Goal: Task Accomplishment & Management: Complete application form

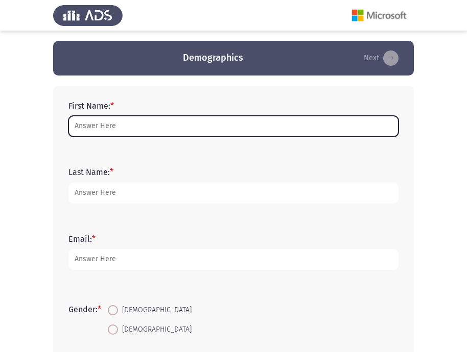
click at [140, 126] on input "First Name: *" at bounding box center [233, 126] width 330 height 21
type input "ِ"
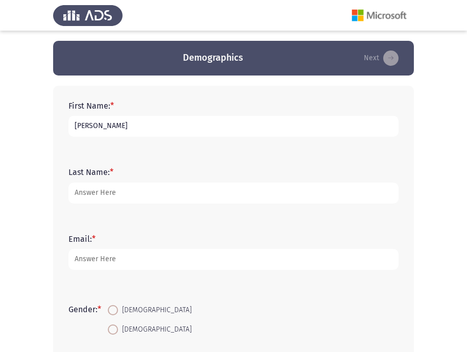
click at [118, 125] on input "[PERSON_NAME]" at bounding box center [233, 126] width 330 height 21
type input "أ"
type input "[PERSON_NAME]"
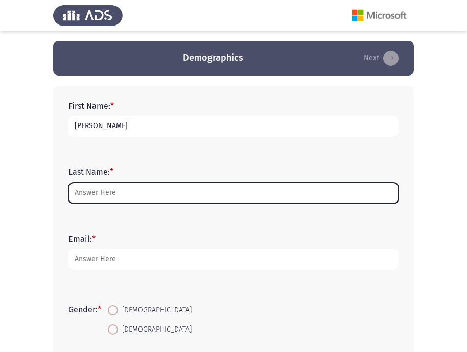
click at [138, 191] on input "Last Name: *" at bounding box center [233, 193] width 330 height 21
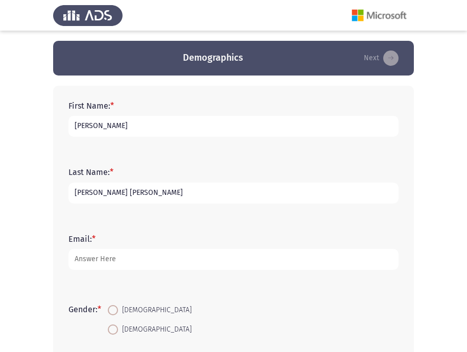
type input "[PERSON_NAME] [PERSON_NAME]"
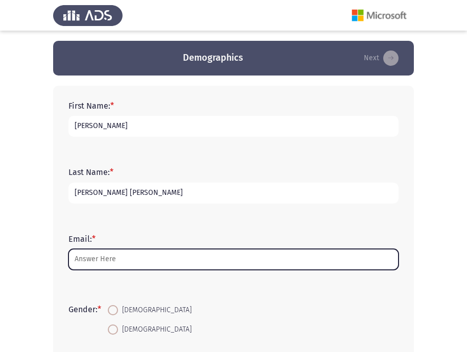
click at [142, 259] on input "Email: *" at bounding box center [233, 259] width 330 height 21
click at [120, 256] on input "Email: *" at bounding box center [233, 259] width 330 height 21
click at [150, 261] on input "Email: *" at bounding box center [233, 259] width 330 height 21
click at [122, 257] on input "Email: *" at bounding box center [233, 259] width 330 height 21
click at [98, 259] on input "Email: *" at bounding box center [233, 259] width 330 height 21
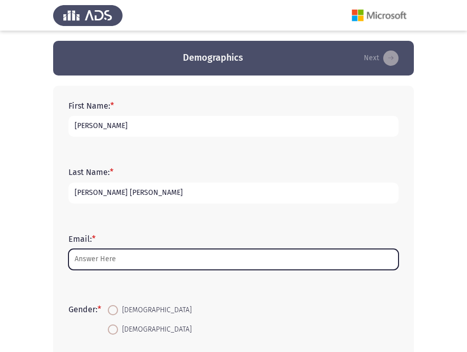
click at [94, 265] on input "Email: *" at bounding box center [233, 259] width 330 height 21
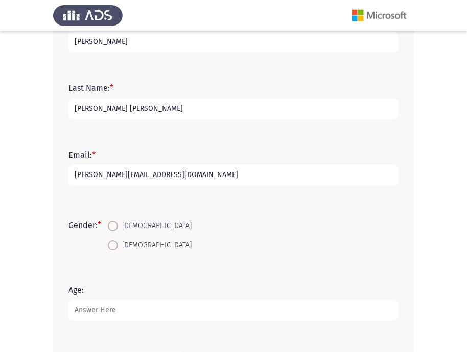
scroll to position [102, 0]
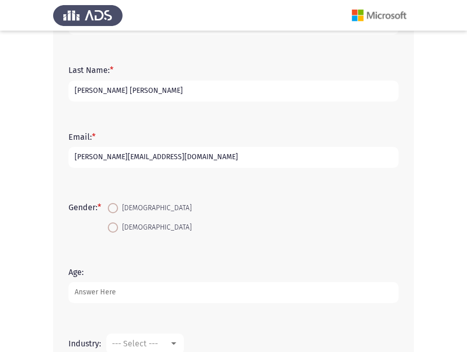
type input "[PERSON_NAME][EMAIL_ADDRESS][DOMAIN_NAME]"
click at [116, 208] on span at bounding box center [113, 208] width 10 height 10
click at [116, 208] on input "[DEMOGRAPHIC_DATA]" at bounding box center [113, 208] width 10 height 10
radio input "true"
click at [128, 295] on input "Age:" at bounding box center [233, 292] width 330 height 21
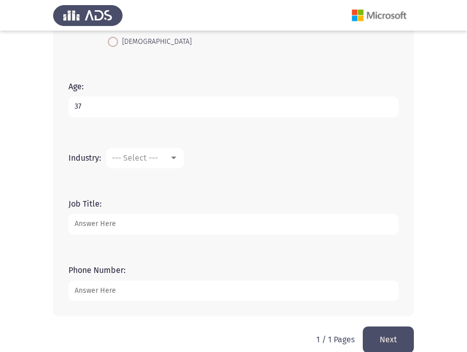
scroll to position [303, 0]
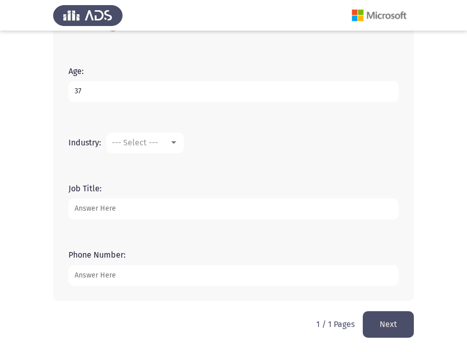
type input "37"
click at [95, 278] on input "Phone Number:" at bounding box center [233, 275] width 330 height 21
type input "01200473701"
click at [96, 208] on input "Job Title:" at bounding box center [233, 209] width 330 height 21
click at [96, 213] on input "Job Title:" at bounding box center [233, 209] width 330 height 21
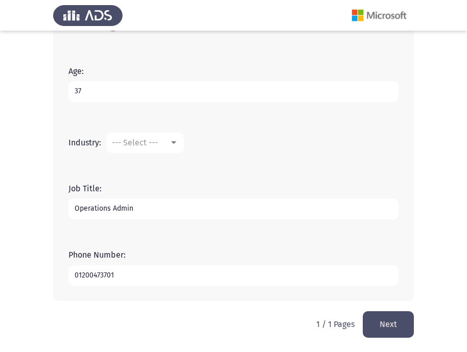
type input "Operations Admin"
click at [143, 148] on mat-select "--- Select ---" at bounding box center [145, 143] width 78 height 20
click at [153, 144] on span "--- Select ---" at bounding box center [135, 143] width 46 height 10
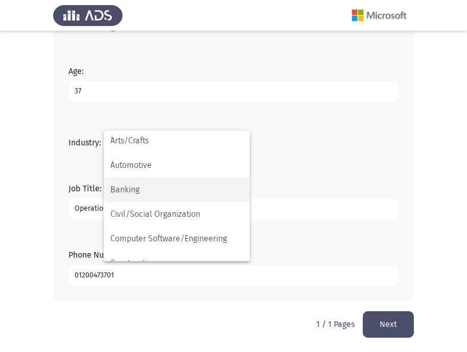
scroll to position [102, 0]
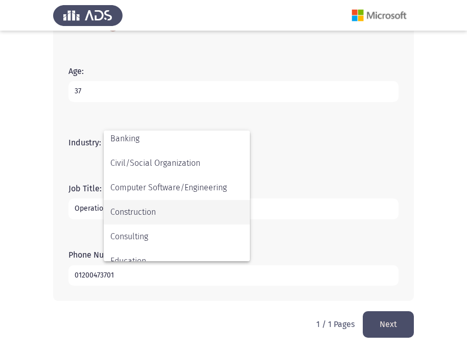
click at [173, 212] on span "Construction" at bounding box center [176, 212] width 133 height 25
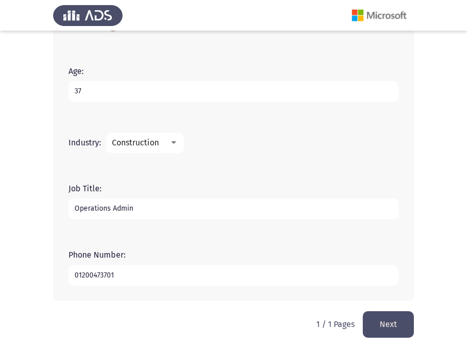
click at [386, 322] on button "Next" at bounding box center [387, 324] width 51 height 26
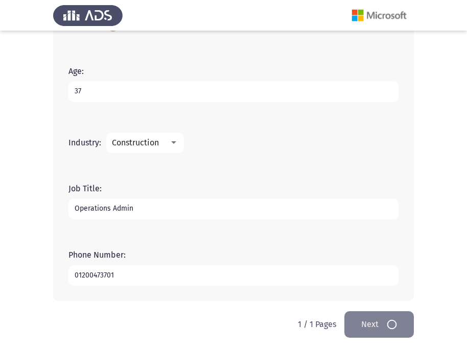
scroll to position [0, 0]
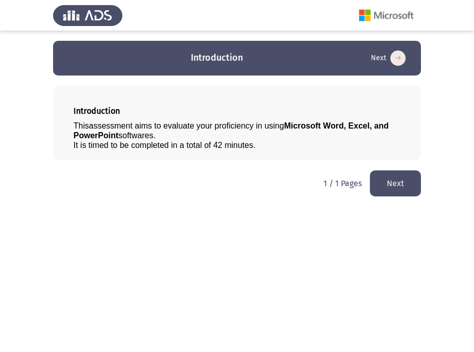
click at [403, 185] on button "Next" at bounding box center [395, 184] width 51 height 26
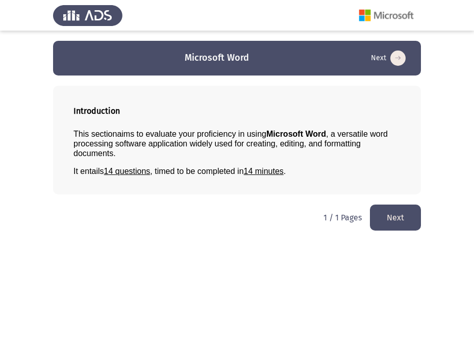
click at [390, 224] on button "Next" at bounding box center [395, 218] width 51 height 26
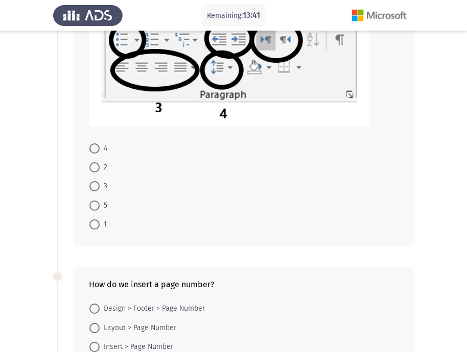
scroll to position [51, 0]
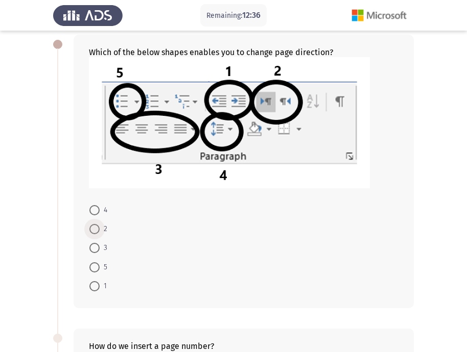
click at [93, 232] on span at bounding box center [94, 229] width 10 height 10
click at [93, 232] on input "2" at bounding box center [94, 229] width 10 height 10
radio input "true"
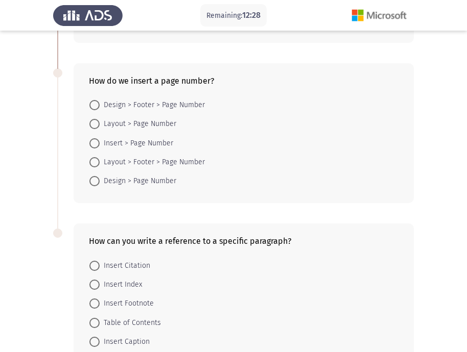
scroll to position [379, 0]
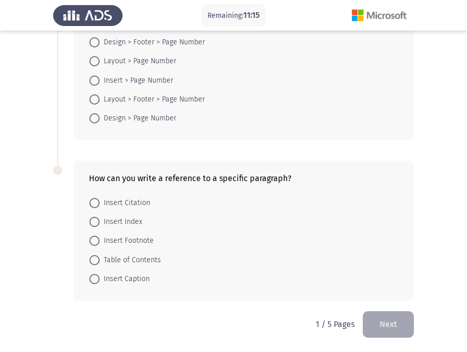
click at [94, 222] on span at bounding box center [94, 222] width 0 height 0
click at [94, 222] on input "Insert Index" at bounding box center [94, 222] width 10 height 10
radio input "true"
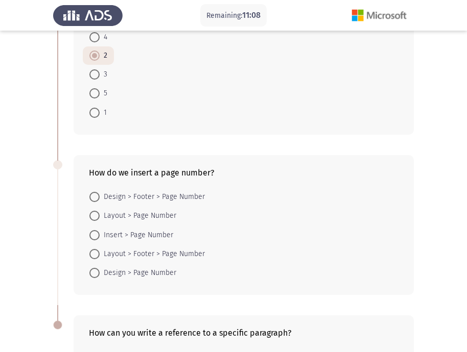
scroll to position [225, 0]
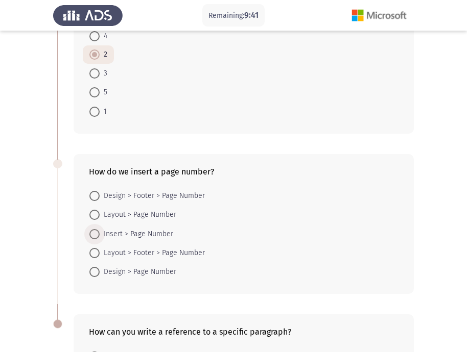
click at [95, 232] on span at bounding box center [94, 234] width 10 height 10
click at [95, 232] on input "Insert > Page Number" at bounding box center [94, 234] width 10 height 10
radio input "true"
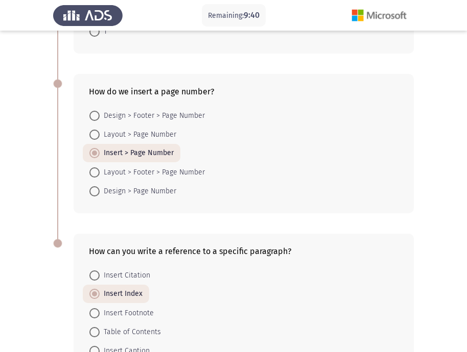
scroll to position [377, 0]
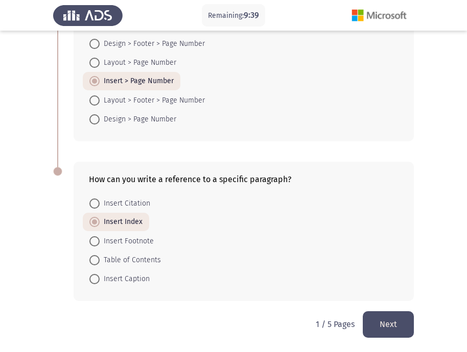
click at [386, 318] on button "Next" at bounding box center [387, 324] width 51 height 26
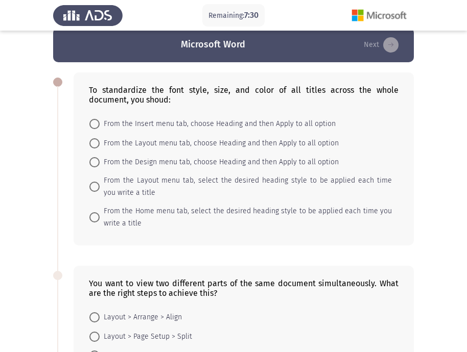
scroll to position [0, 0]
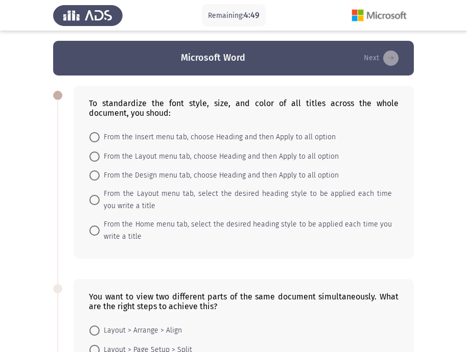
click at [95, 198] on span at bounding box center [94, 200] width 10 height 10
click at [95, 198] on input "From the Layout menu tab, select the desired heading style to be applied each t…" at bounding box center [94, 200] width 10 height 10
radio input "true"
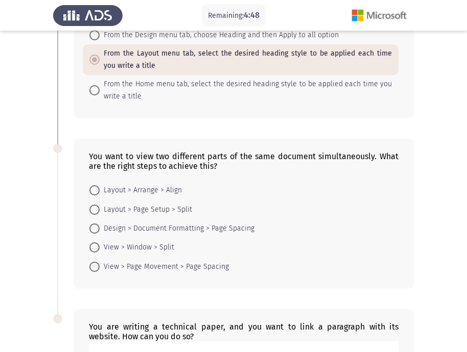
scroll to position [153, 0]
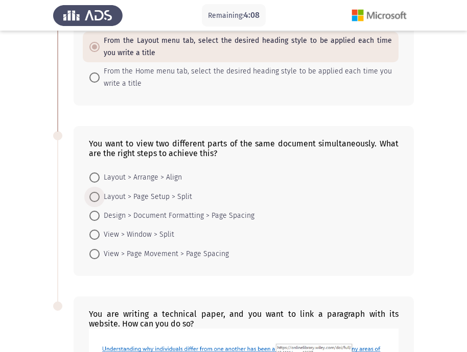
click at [91, 196] on span at bounding box center [94, 197] width 10 height 10
click at [91, 196] on input "Layout > Page Setup > Split" at bounding box center [94, 197] width 10 height 10
radio input "true"
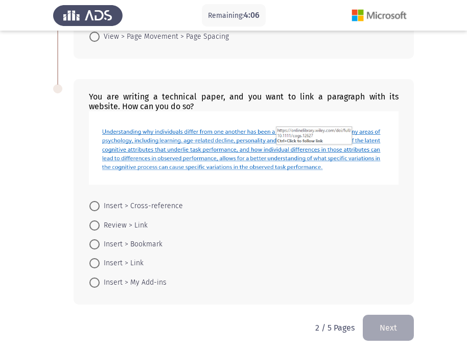
scroll to position [373, 0]
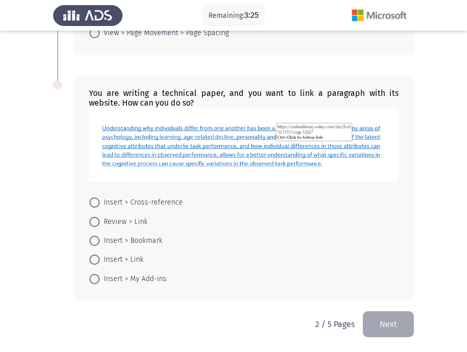
drag, startPoint x: 91, startPoint y: 260, endPoint x: 101, endPoint y: 272, distance: 15.2
click at [92, 260] on span at bounding box center [94, 260] width 10 height 10
click at [92, 260] on input "Insert > Link" at bounding box center [94, 260] width 10 height 10
radio input "true"
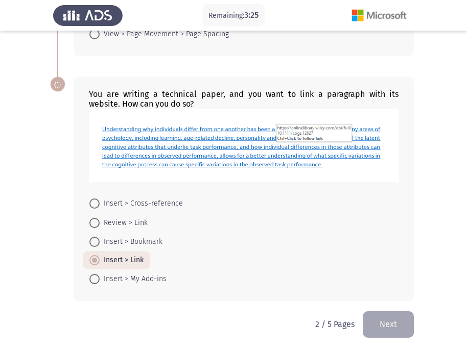
scroll to position [372, 0]
click at [392, 325] on button "Next" at bounding box center [387, 324] width 51 height 26
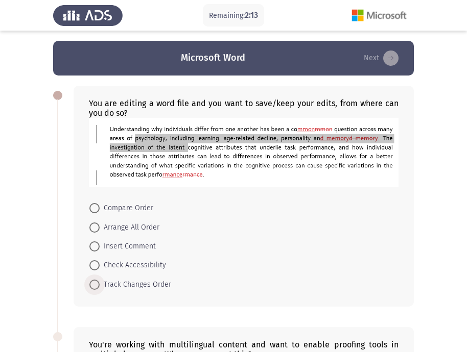
click at [94, 285] on span at bounding box center [94, 285] width 10 height 10
click at [94, 285] on input "Track Changes Order" at bounding box center [94, 285] width 10 height 10
radio input "true"
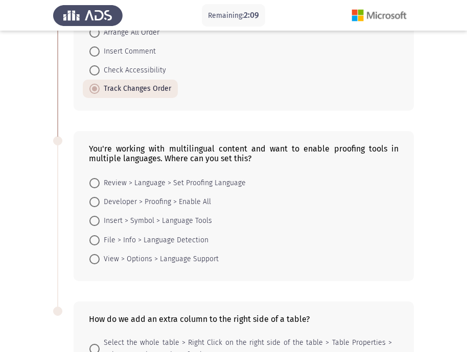
scroll to position [195, 0]
drag, startPoint x: 95, startPoint y: 179, endPoint x: 102, endPoint y: 191, distance: 13.5
click at [95, 180] on span at bounding box center [94, 184] width 10 height 10
click at [95, 180] on input "Review > Language > Set Proofing Language" at bounding box center [94, 184] width 10 height 10
radio input "true"
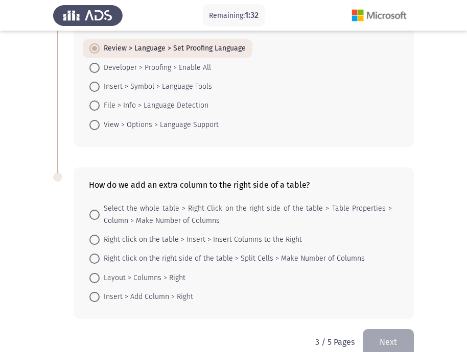
scroll to position [347, 0]
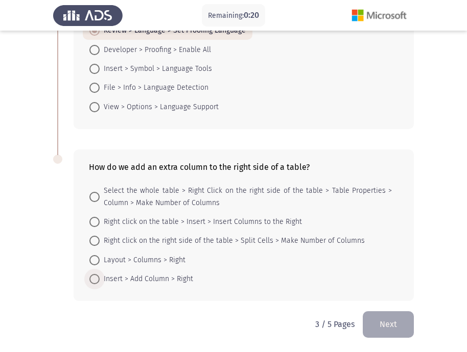
click at [93, 278] on span at bounding box center [94, 279] width 10 height 10
click at [93, 278] on input "Insert > Add Column > Right" at bounding box center [94, 279] width 10 height 10
radio input "true"
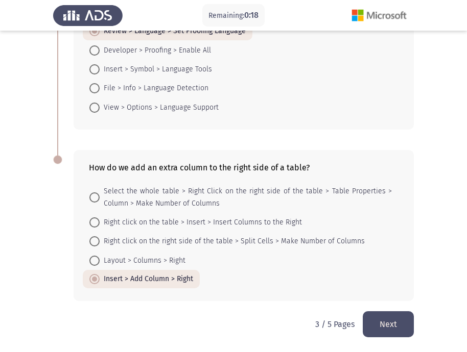
click at [396, 327] on button "Next" at bounding box center [387, 324] width 51 height 26
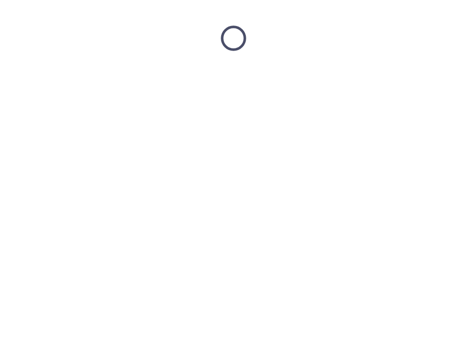
scroll to position [0, 0]
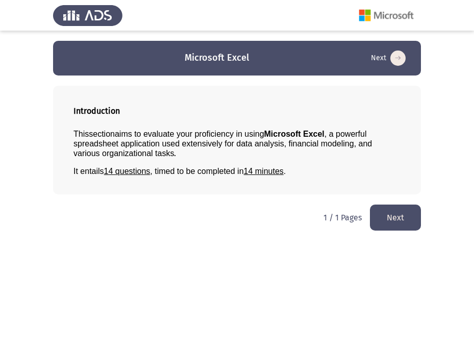
click at [397, 215] on button "Next" at bounding box center [395, 218] width 51 height 26
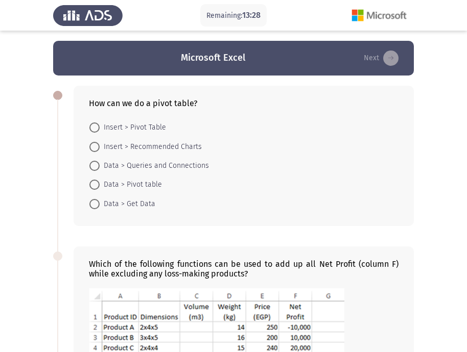
click at [95, 127] on span at bounding box center [94, 128] width 10 height 10
click at [95, 127] on input "Insert > Pivot Table" at bounding box center [94, 128] width 10 height 10
radio input "true"
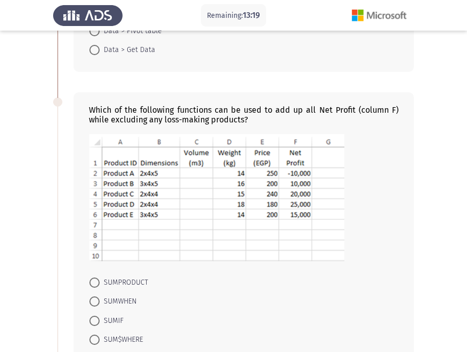
scroll to position [204, 0]
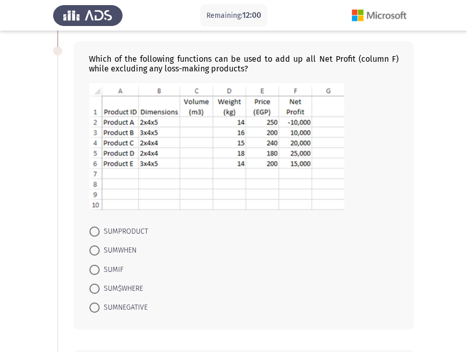
click at [95, 232] on span at bounding box center [94, 232] width 10 height 10
click at [95, 232] on input "SUMPRODUCT" at bounding box center [94, 232] width 10 height 10
radio input "true"
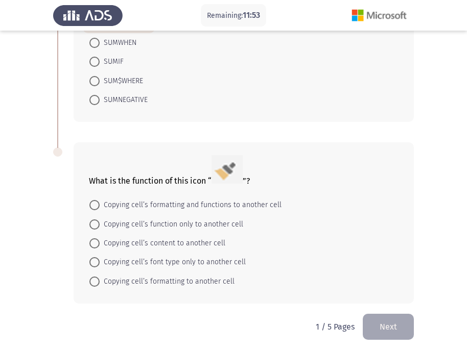
scroll to position [414, 0]
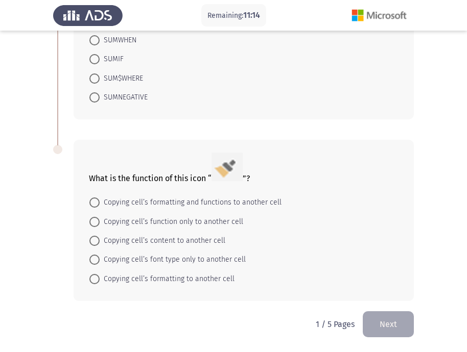
click at [151, 276] on span "Copying cell’s formatting to another cell" at bounding box center [167, 279] width 135 height 12
click at [100, 276] on input "Copying cell’s formatting to another cell" at bounding box center [94, 279] width 10 height 10
radio input "true"
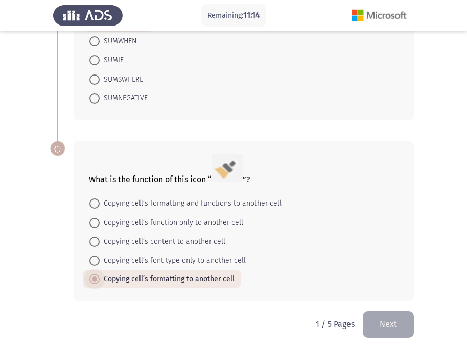
scroll to position [413, 0]
click at [385, 327] on button "Next" at bounding box center [387, 324] width 51 height 26
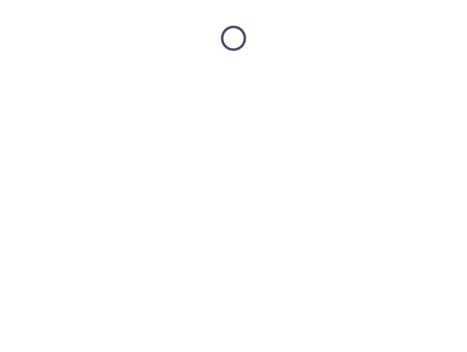
scroll to position [0, 0]
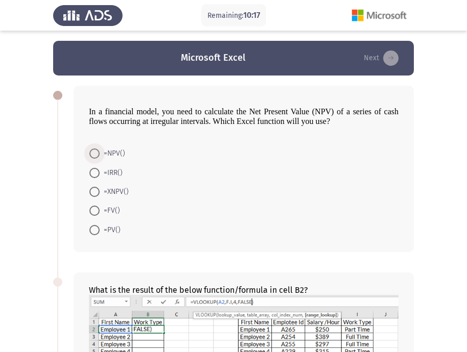
click at [96, 154] on span at bounding box center [94, 154] width 10 height 10
click at [96, 154] on input "=NPV()" at bounding box center [94, 154] width 10 height 10
radio input "true"
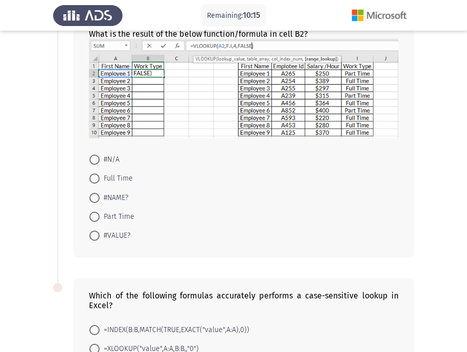
scroll to position [204, 0]
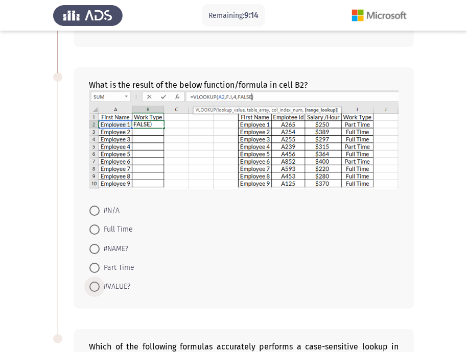
click at [91, 289] on span at bounding box center [94, 287] width 10 height 10
click at [91, 289] on input "#VALUE?" at bounding box center [94, 287] width 10 height 10
radio input "true"
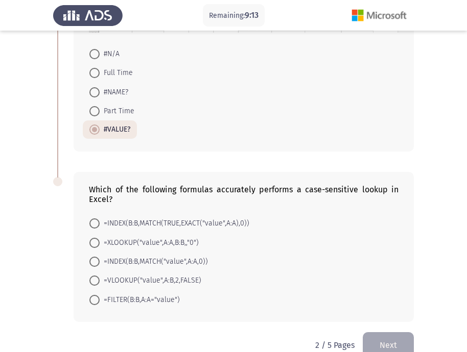
scroll to position [382, 0]
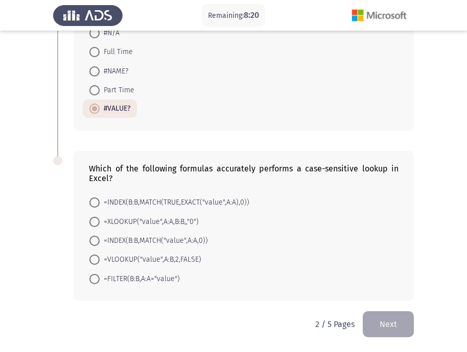
click at [93, 203] on span at bounding box center [94, 203] width 10 height 10
click at [93, 203] on input "=INDEX(B:B,MATCH(TRUE,EXACT("value",A:A),0))" at bounding box center [94, 203] width 10 height 10
radio input "true"
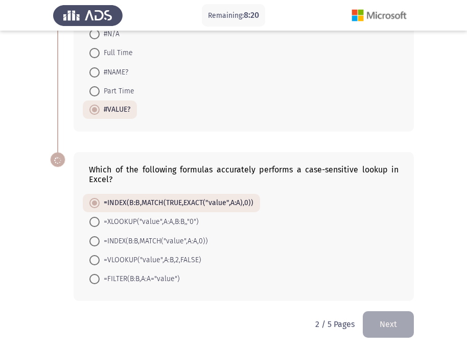
scroll to position [381, 0]
click at [94, 241] on span at bounding box center [94, 241] width 0 height 0
click at [94, 241] on input "=INDEX(B:B,MATCH("value",A:A,0))" at bounding box center [94, 241] width 10 height 10
radio input "true"
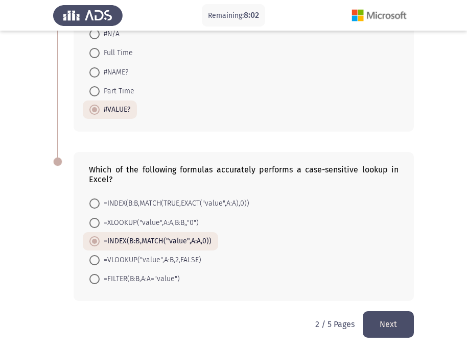
click at [393, 329] on button "Next" at bounding box center [387, 324] width 51 height 26
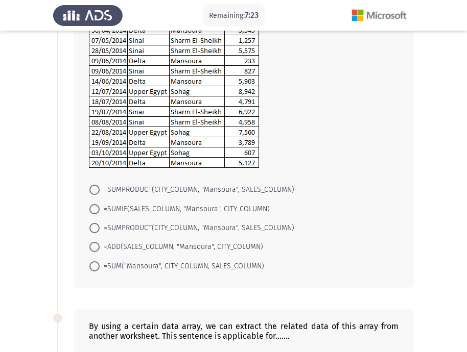
scroll to position [102, 0]
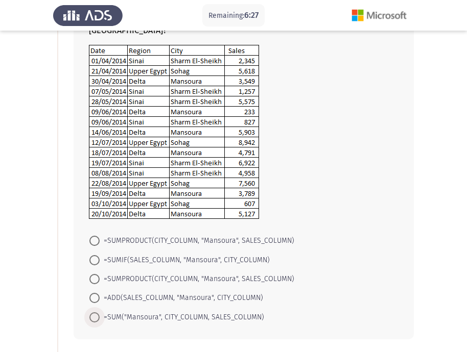
click at [94, 318] on span at bounding box center [94, 317] width 10 height 10
click at [94, 318] on input "=SUM("Mansoura", CITY_COLUMN, SALES_COLUMN)" at bounding box center [94, 317] width 10 height 10
radio input "true"
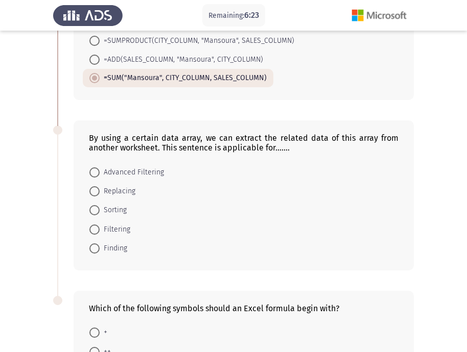
scroll to position [357, 0]
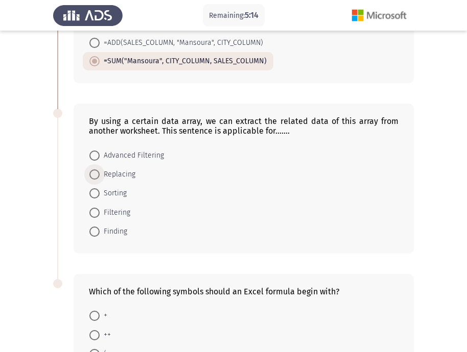
click at [94, 176] on span at bounding box center [94, 174] width 10 height 10
click at [94, 176] on input "Replacing" at bounding box center [94, 174] width 10 height 10
radio input "true"
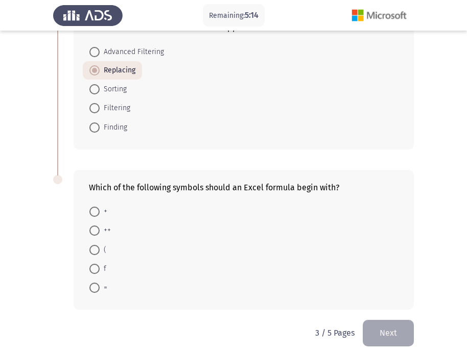
scroll to position [470, 0]
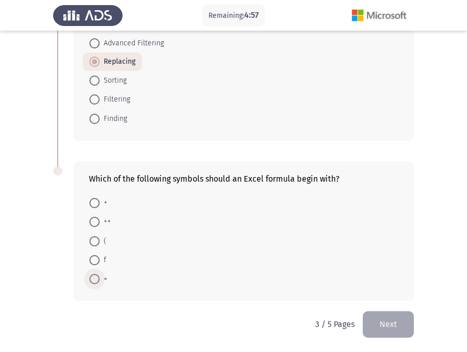
click at [94, 283] on span at bounding box center [94, 279] width 10 height 10
click at [94, 283] on input "=" at bounding box center [94, 279] width 10 height 10
radio input "true"
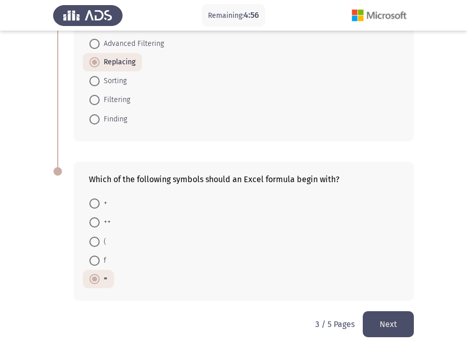
click at [394, 327] on button "Next" at bounding box center [387, 324] width 51 height 26
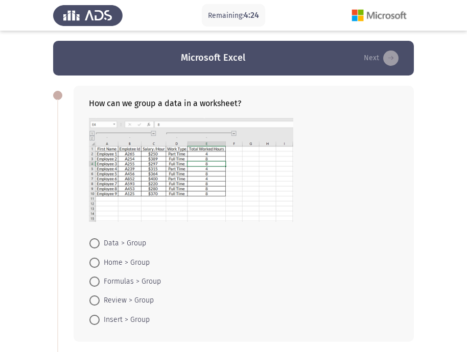
scroll to position [51, 0]
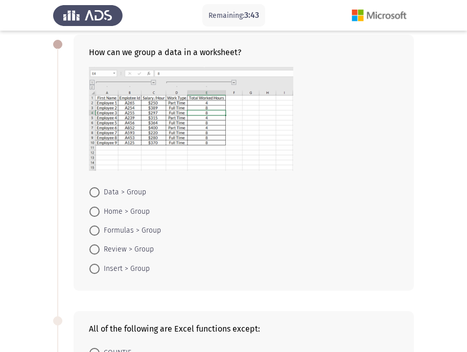
drag, startPoint x: 94, startPoint y: 189, endPoint x: 102, endPoint y: 193, distance: 8.2
click at [95, 189] on span at bounding box center [94, 192] width 10 height 10
click at [95, 189] on input "Data > Group" at bounding box center [94, 192] width 10 height 10
radio input "true"
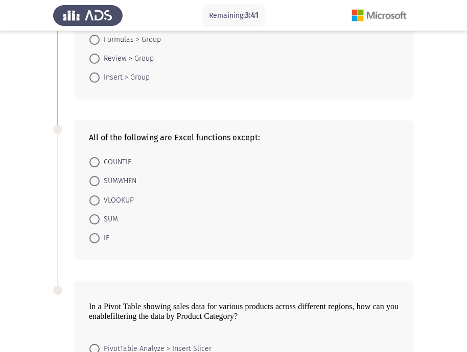
scroll to position [255, 0]
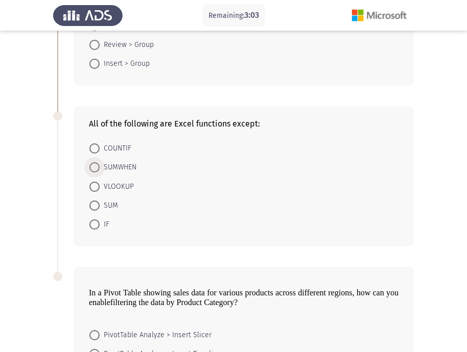
click at [100, 168] on span "SUMWHEN" at bounding box center [118, 167] width 37 height 12
click at [100, 168] on input "SUMWHEN" at bounding box center [94, 167] width 10 height 10
radio input "true"
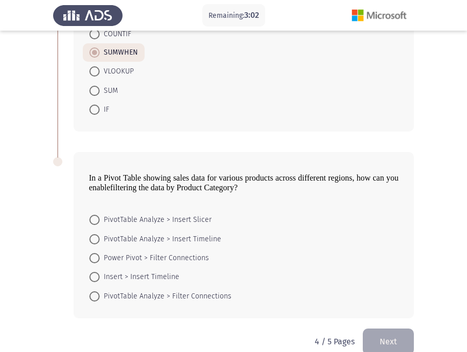
scroll to position [387, 0]
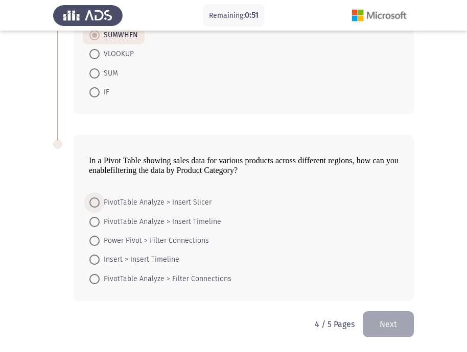
click at [96, 201] on span at bounding box center [94, 203] width 10 height 10
click at [96, 201] on input "PivotTable Analyze > Insert Slicer" at bounding box center [94, 203] width 10 height 10
radio input "true"
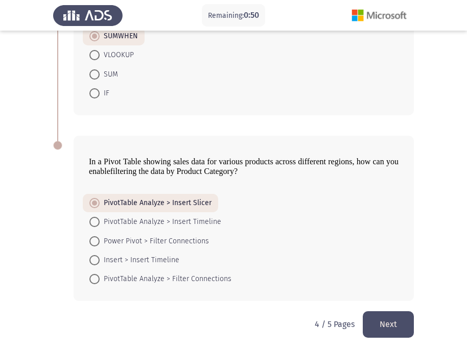
click at [393, 333] on button "Next" at bounding box center [387, 324] width 51 height 26
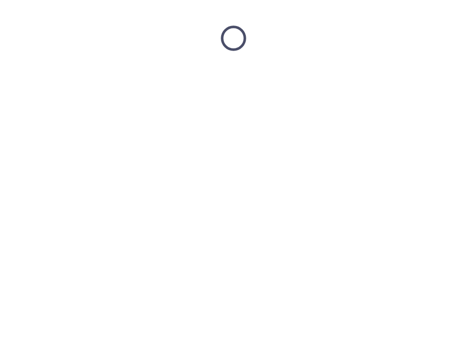
scroll to position [0, 0]
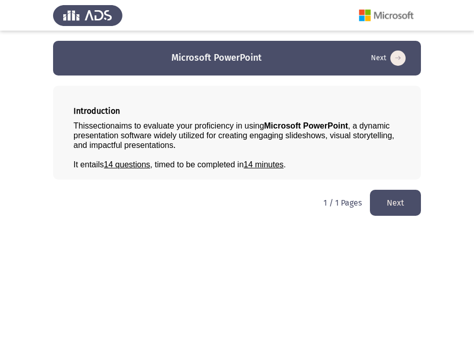
click at [393, 204] on button "Next" at bounding box center [395, 203] width 51 height 26
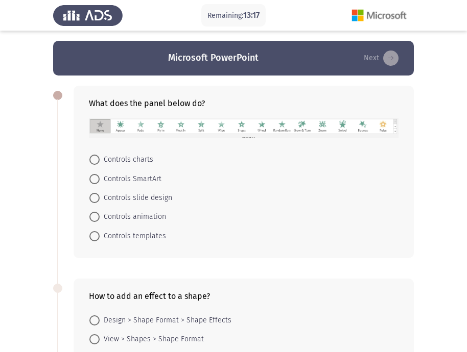
click at [99, 201] on span at bounding box center [94, 198] width 10 height 10
click at [99, 201] on input "Controls slide design" at bounding box center [94, 198] width 10 height 10
radio input "true"
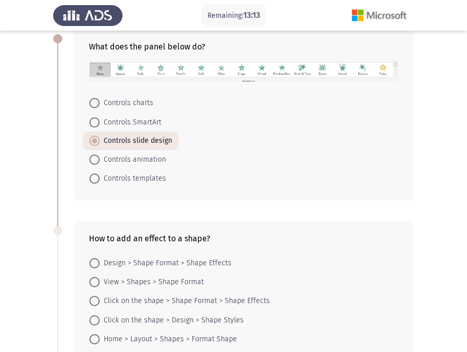
scroll to position [51, 0]
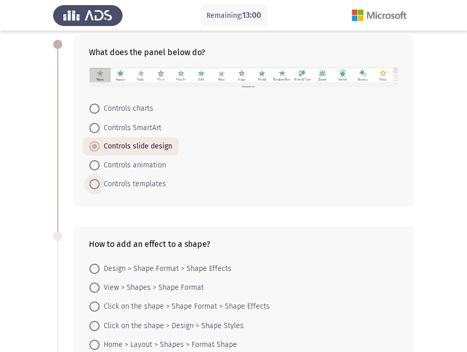
click at [97, 186] on span at bounding box center [94, 184] width 10 height 10
click at [97, 186] on input "Controls templates" at bounding box center [94, 184] width 10 height 10
radio input "true"
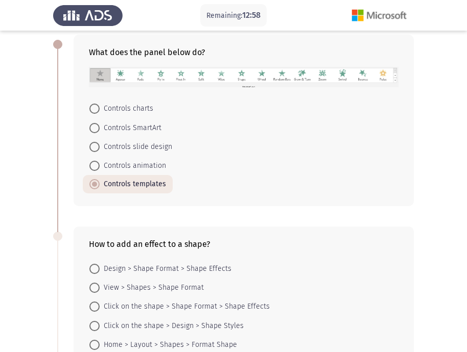
scroll to position [102, 0]
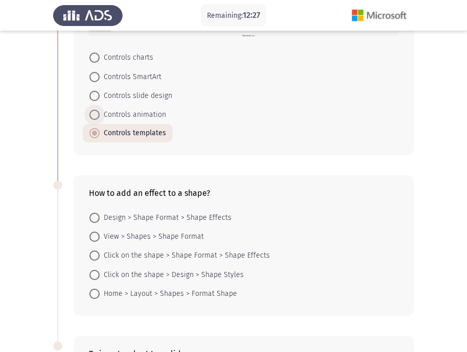
click at [96, 119] on span at bounding box center [94, 115] width 10 height 10
click at [96, 119] on input "Controls animation" at bounding box center [94, 115] width 10 height 10
radio input "true"
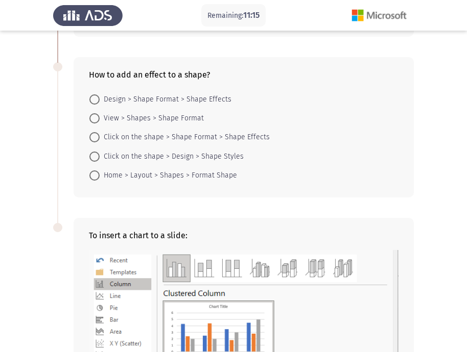
scroll to position [204, 0]
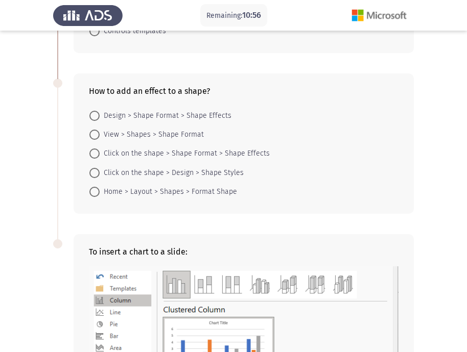
click at [95, 155] on span at bounding box center [94, 154] width 10 height 10
click at [95, 155] on input "Click on the shape > Shape Format > Shape Effects" at bounding box center [94, 154] width 10 height 10
radio input "true"
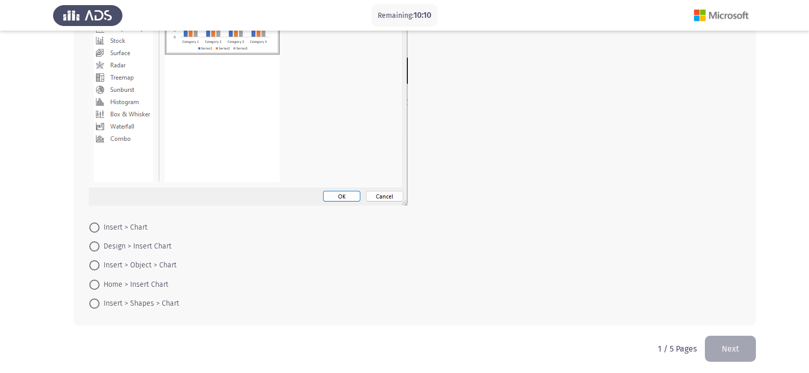
scroll to position [558, 0]
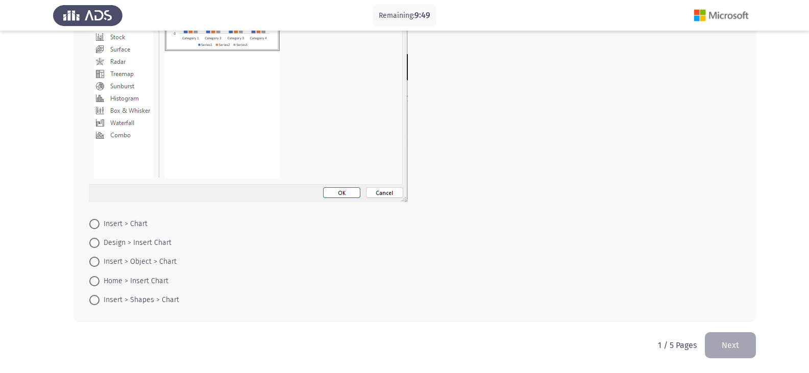
click at [98, 302] on span at bounding box center [94, 300] width 10 height 10
click at [98, 302] on input "Insert > Shapes > Chart" at bounding box center [94, 300] width 10 height 10
radio input "true"
click at [474, 349] on button "Next" at bounding box center [730, 345] width 51 height 26
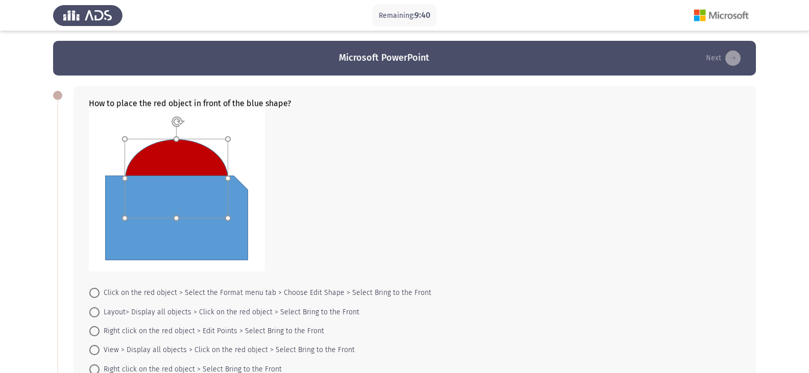
scroll to position [51, 0]
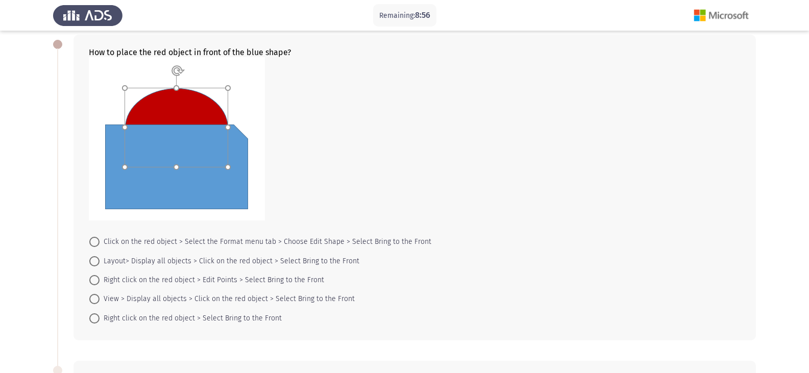
click at [92, 242] on span at bounding box center [94, 242] width 10 height 10
click at [92, 242] on input "Click on the red object > Select the Format menu tab > Choose Edit Shape > Sele…" at bounding box center [94, 242] width 10 height 10
radio input "true"
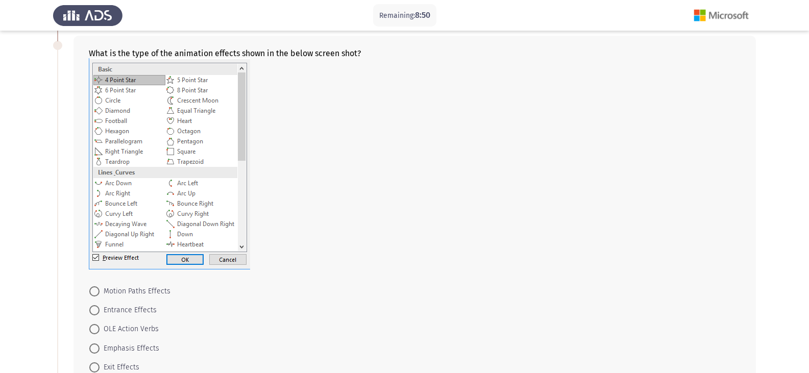
scroll to position [357, 0]
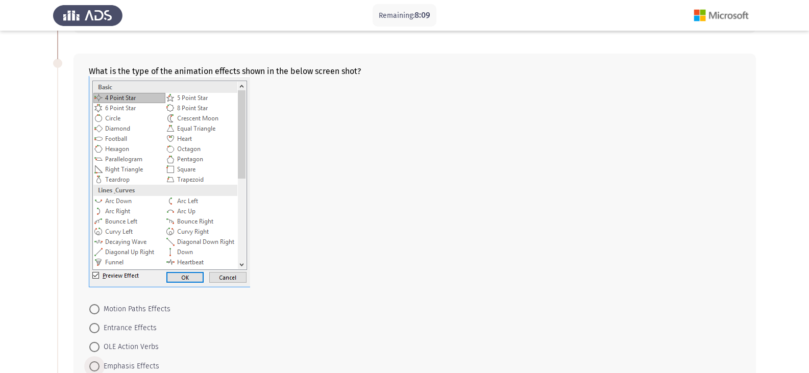
click at [95, 352] on span at bounding box center [94, 366] width 10 height 10
click at [95, 352] on input "Emphasis Effects" at bounding box center [94, 366] width 10 height 10
radio input "true"
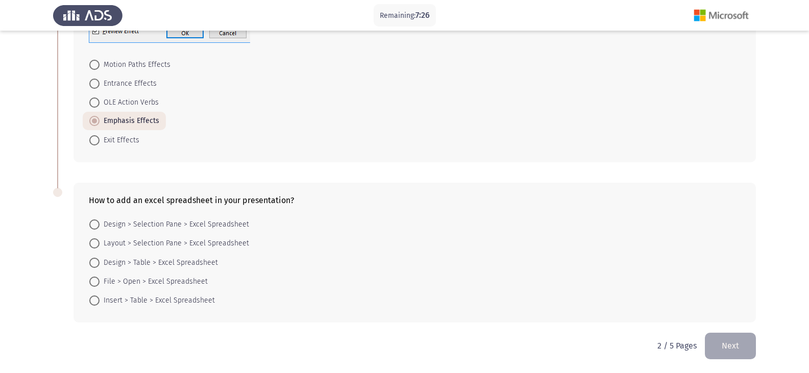
scroll to position [602, 0]
click at [95, 305] on span at bounding box center [94, 300] width 10 height 10
click at [95, 305] on input "Insert > Table > Excel Spreadsheet" at bounding box center [94, 300] width 10 height 10
radio input "true"
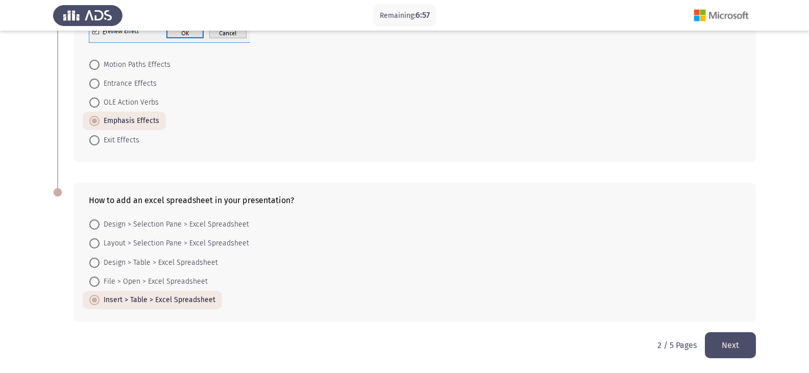
click at [474, 340] on button "Next" at bounding box center [730, 345] width 51 height 26
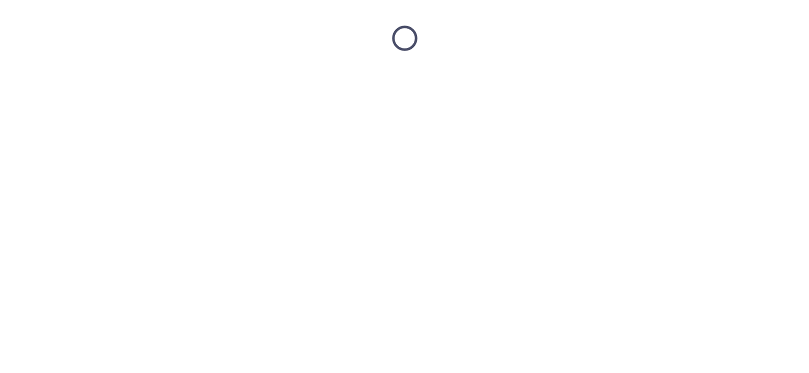
scroll to position [0, 0]
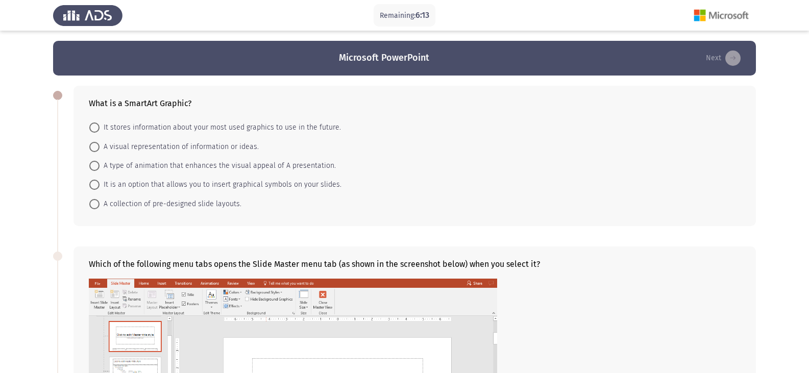
click at [94, 164] on span at bounding box center [94, 166] width 10 height 10
click at [94, 164] on input "A type of animation that enhances the visual appeal of A presentation." at bounding box center [94, 166] width 10 height 10
radio input "true"
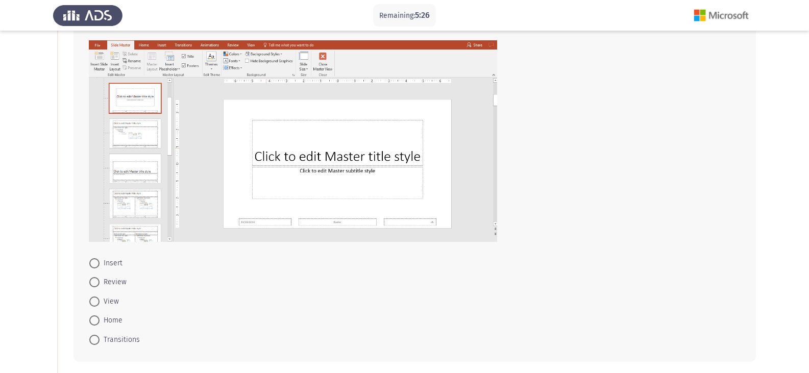
scroll to position [255, 0]
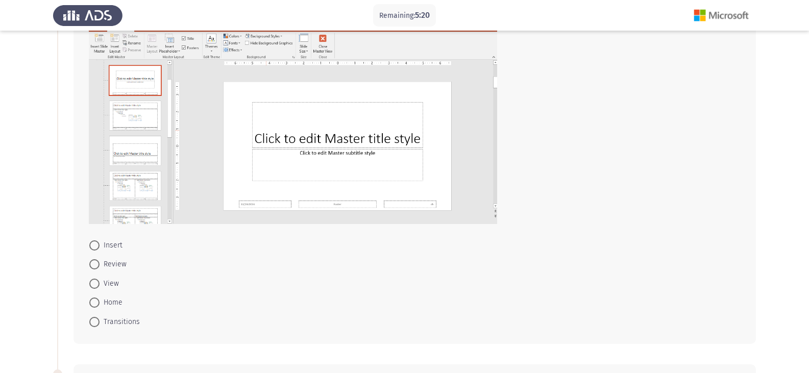
click at [94, 324] on span at bounding box center [94, 322] width 10 height 10
click at [94, 324] on input "Transitions" at bounding box center [94, 322] width 10 height 10
radio input "true"
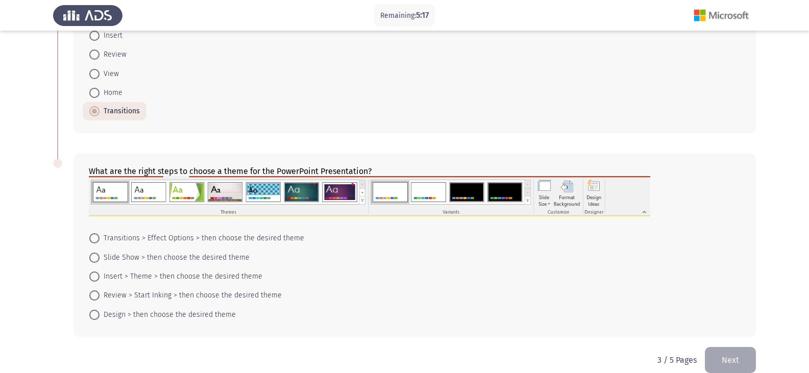
scroll to position [480, 0]
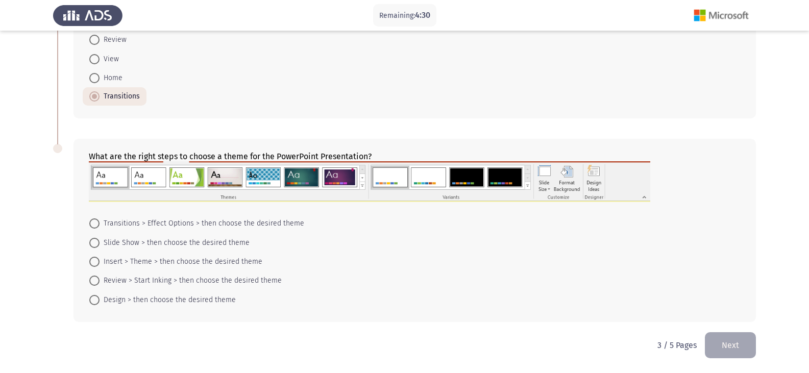
click at [95, 301] on span at bounding box center [94, 300] width 10 height 10
click at [95, 301] on input "Design > then choose the desired theme" at bounding box center [94, 300] width 10 height 10
radio input "true"
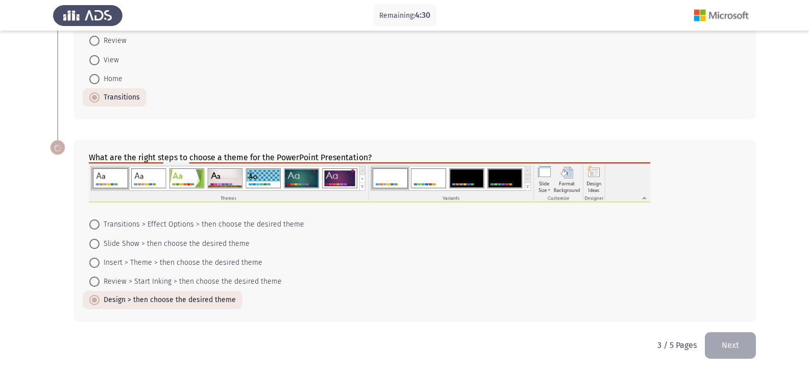
scroll to position [479, 0]
click at [474, 349] on button "Next" at bounding box center [730, 345] width 51 height 26
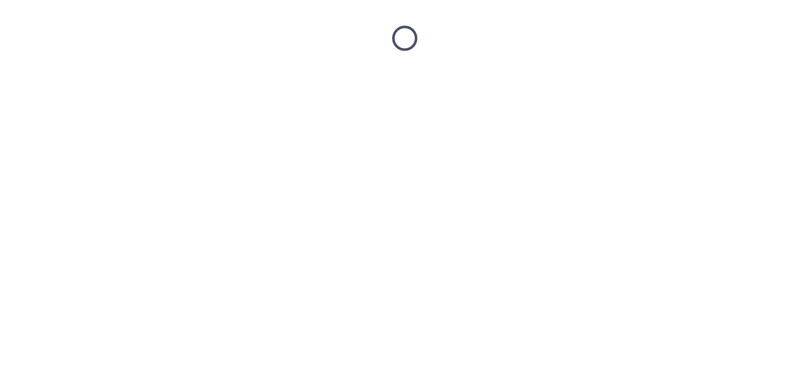
scroll to position [0, 0]
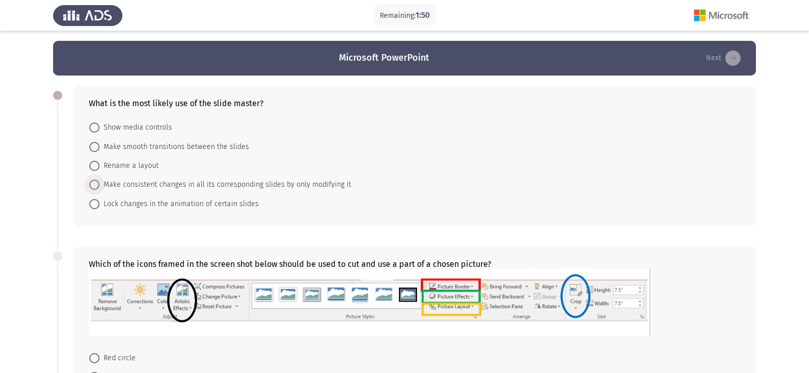
click at [94, 184] on span at bounding box center [94, 185] width 10 height 10
click at [94, 184] on input "Make consistent changes in all its corresponding slides by only modifying it" at bounding box center [94, 185] width 10 height 10
radio input "true"
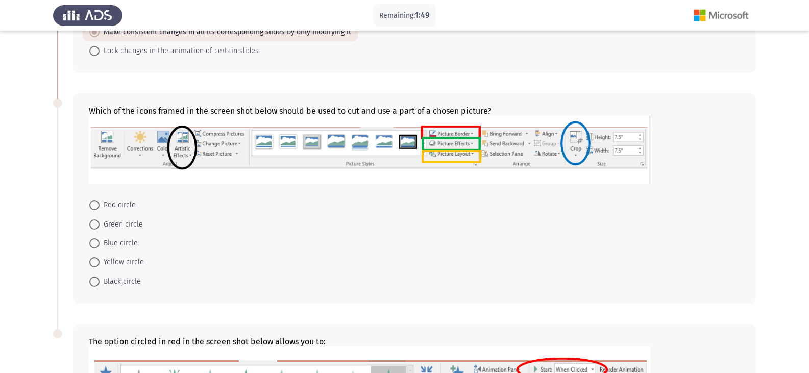
scroll to position [153, 0]
click at [98, 242] on span at bounding box center [94, 242] width 10 height 10
click at [98, 242] on input "Blue circle" at bounding box center [94, 242] width 10 height 10
radio input "true"
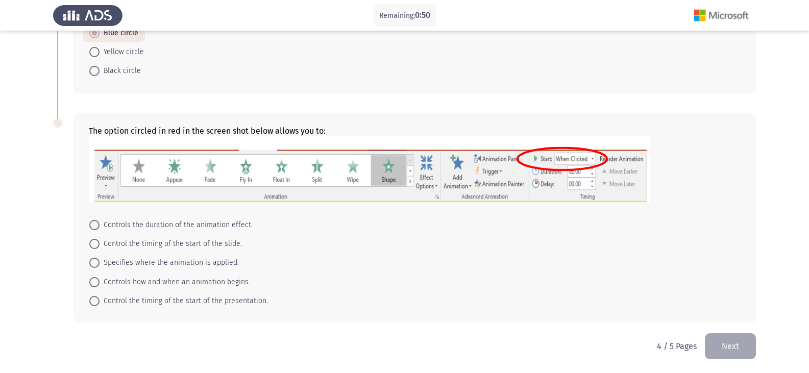
scroll to position [363, 0]
click at [98, 225] on span at bounding box center [94, 224] width 10 height 10
click at [98, 225] on input "Controls the duration of the animation effect." at bounding box center [94, 224] width 10 height 10
radio input "true"
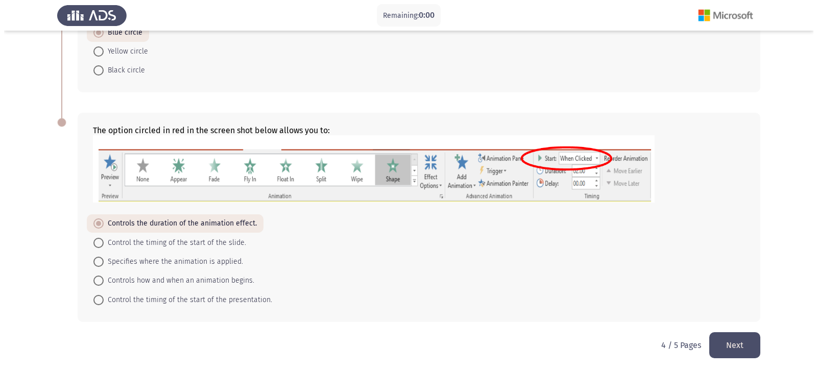
scroll to position [0, 0]
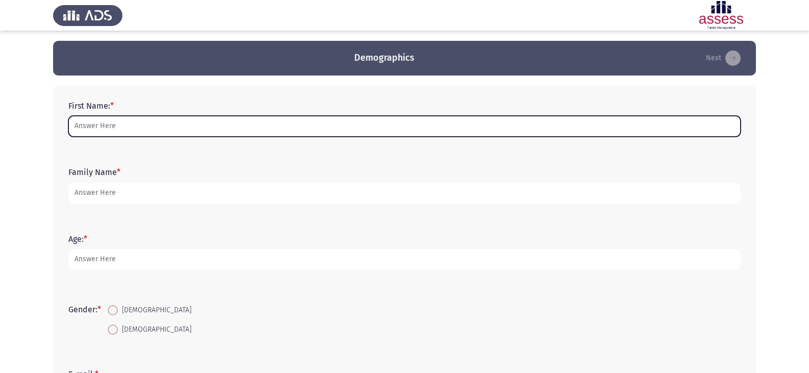
click at [148, 127] on input "First Name: *" at bounding box center [404, 126] width 672 height 21
type input "ِ"
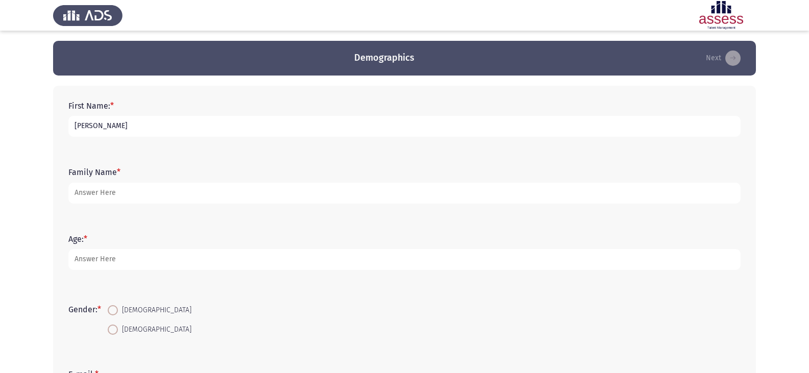
type input "[PERSON_NAME]"
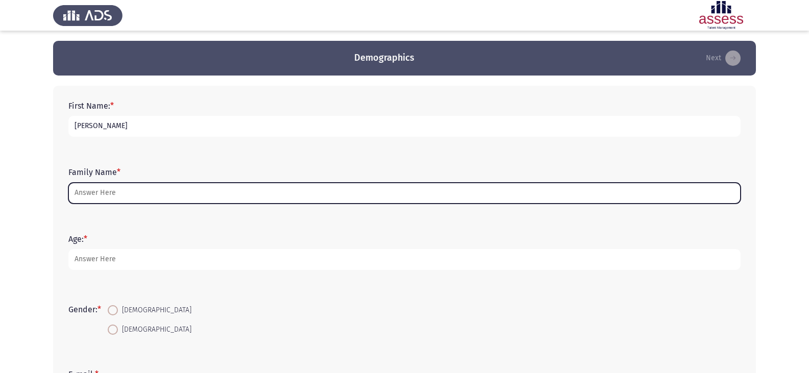
click at [112, 195] on input "Family Name *" at bounding box center [404, 193] width 672 height 21
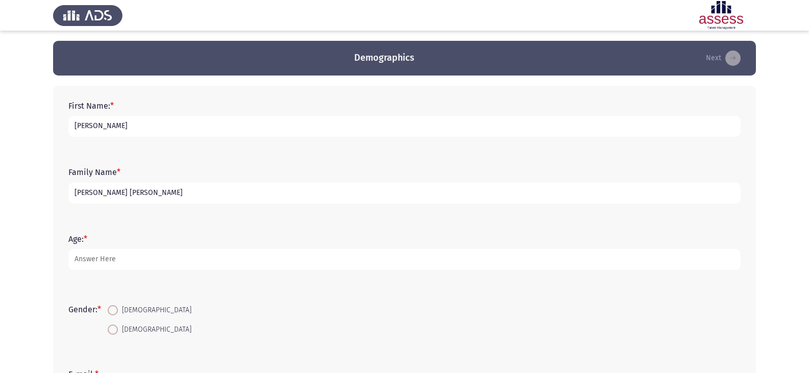
type input "[PERSON_NAME] [PERSON_NAME]"
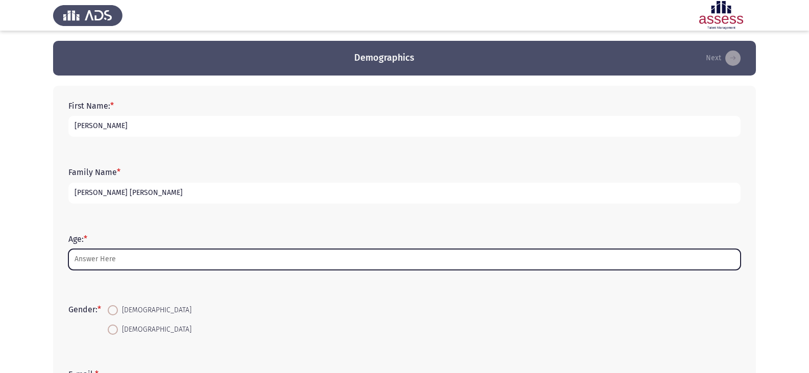
click at [103, 256] on input "Age: *" at bounding box center [404, 259] width 672 height 21
type input "2"
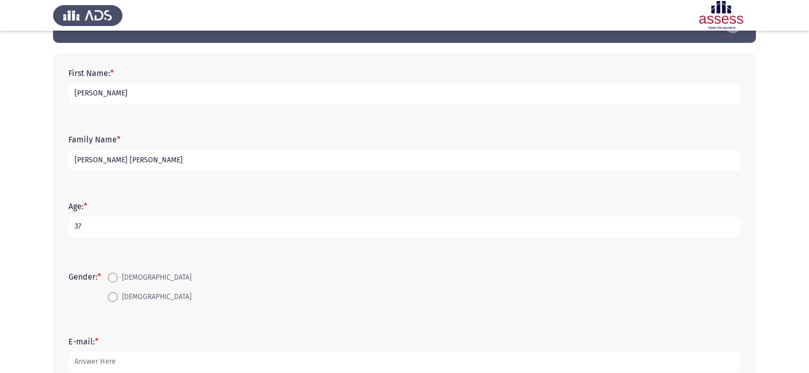
scroll to position [51, 0]
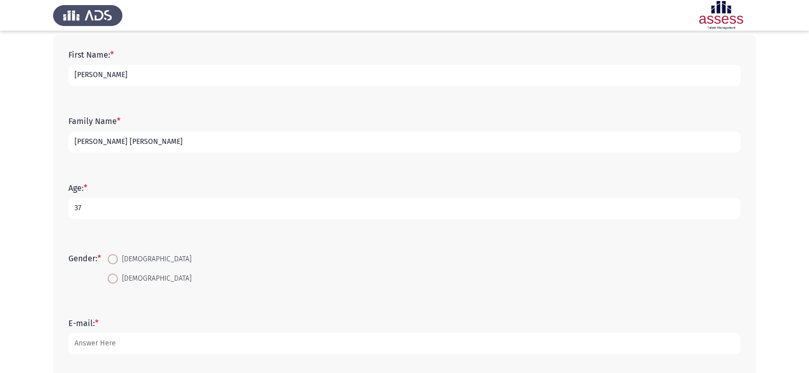
type input "37"
click at [114, 259] on span at bounding box center [113, 259] width 10 height 10
click at [114, 259] on input "[DEMOGRAPHIC_DATA]" at bounding box center [113, 259] width 10 height 10
radio input "true"
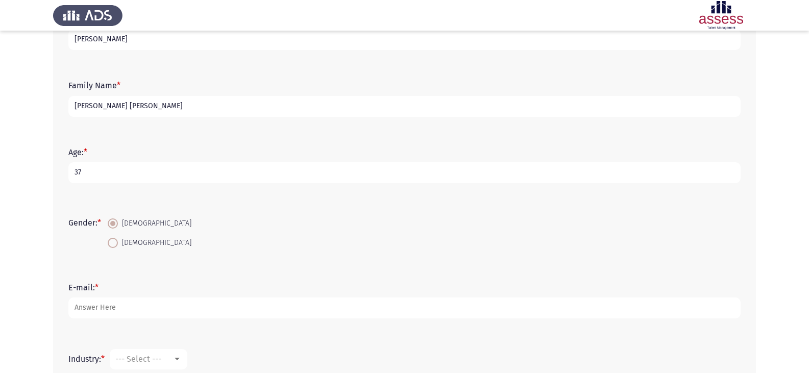
scroll to position [102, 0]
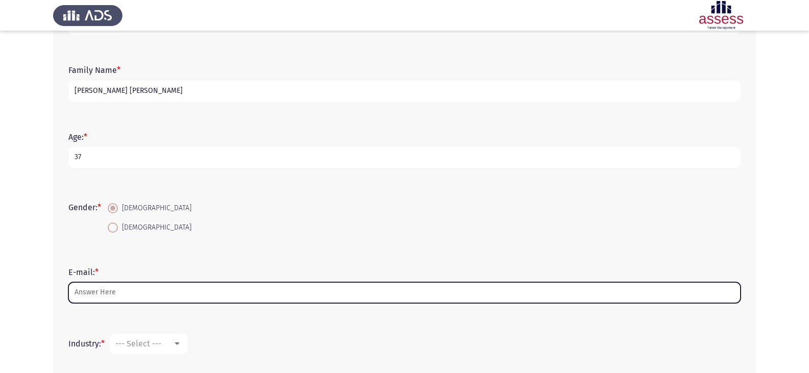
click at [93, 293] on input "E-mail: *" at bounding box center [404, 292] width 672 height 21
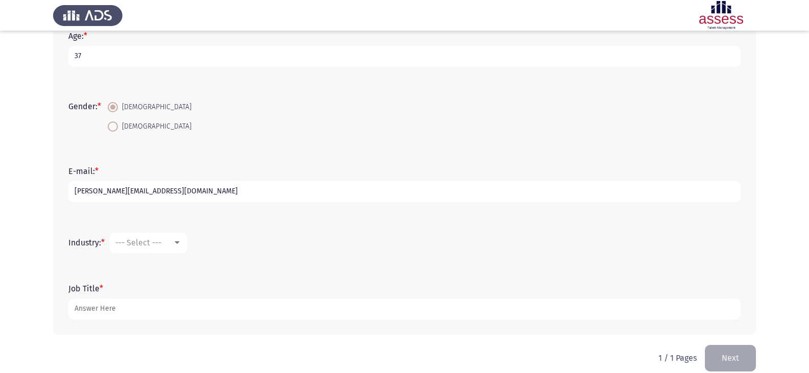
scroll to position [204, 0]
type input "[PERSON_NAME][EMAIL_ADDRESS][DOMAIN_NAME]"
click at [178, 241] on div at bounding box center [177, 241] width 5 height 3
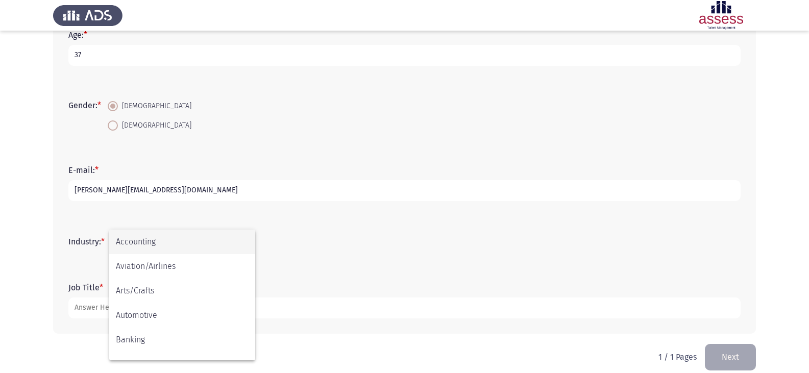
click at [138, 244] on span "Accounting" at bounding box center [182, 242] width 133 height 25
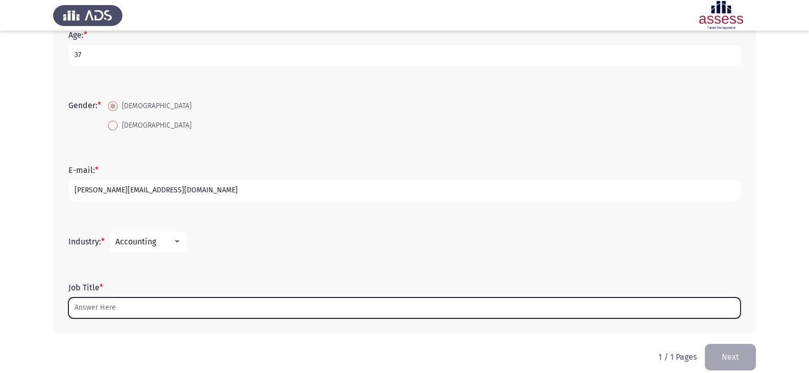
click at [115, 307] on input "Job Title *" at bounding box center [404, 308] width 672 height 21
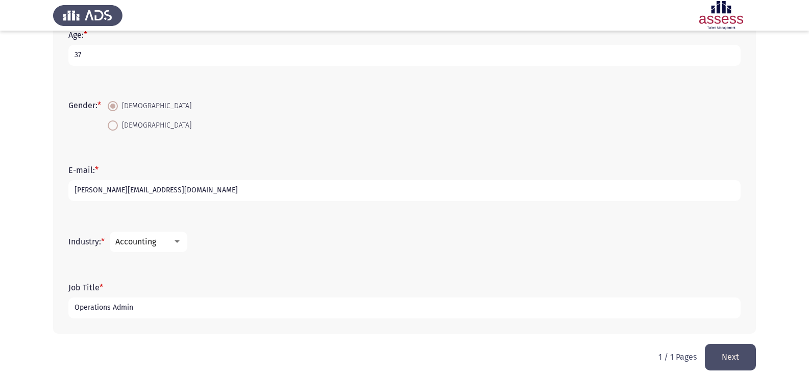
type input "Operations Admin"
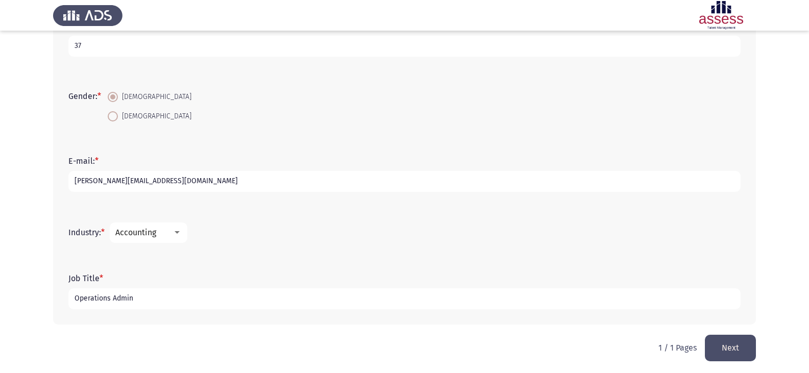
scroll to position [216, 0]
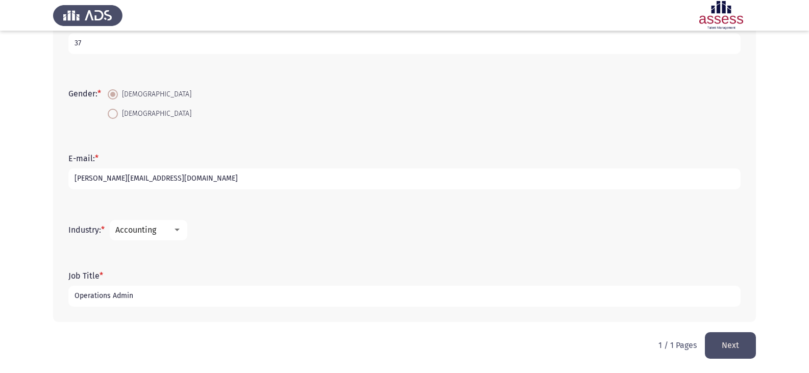
click at [732, 347] on button "Next" at bounding box center [730, 345] width 51 height 26
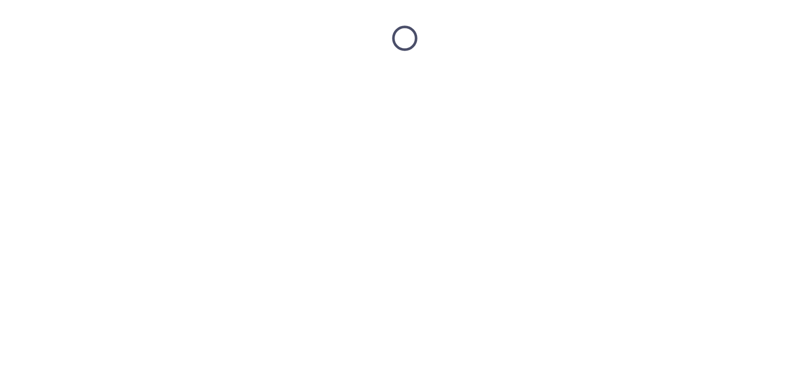
scroll to position [0, 0]
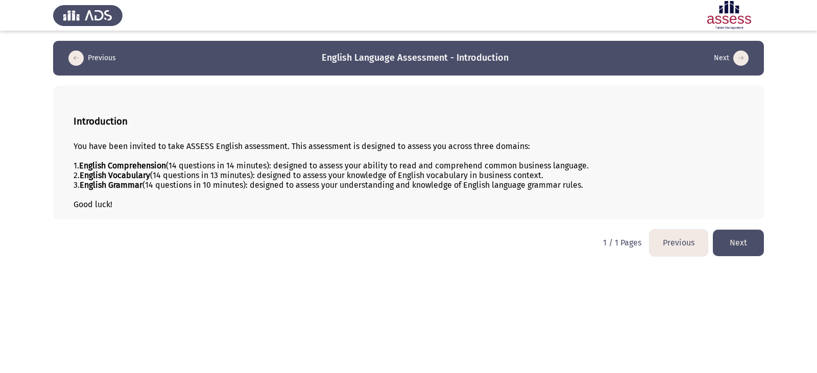
click at [732, 248] on button "Next" at bounding box center [738, 243] width 51 height 26
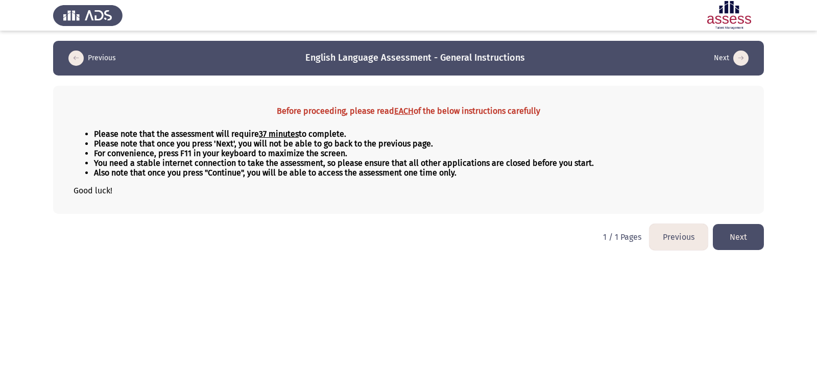
click at [744, 242] on button "Next" at bounding box center [738, 237] width 51 height 26
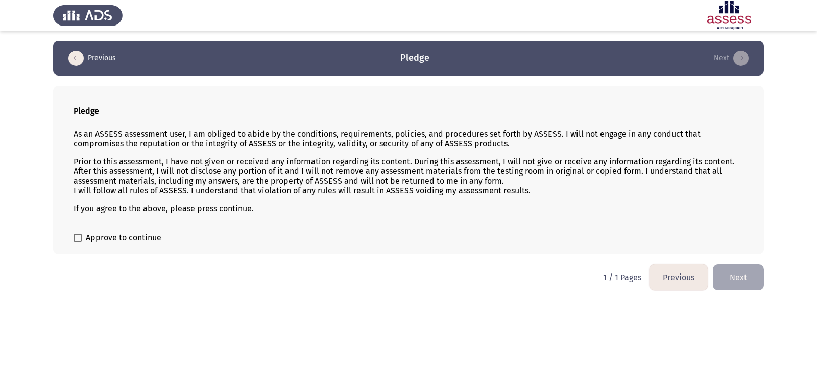
click at [79, 235] on span at bounding box center [78, 238] width 8 height 8
click at [78, 242] on input "Approve to continue" at bounding box center [77, 242] width 1 height 1
checkbox input "true"
click at [745, 275] on button "Next" at bounding box center [738, 277] width 51 height 26
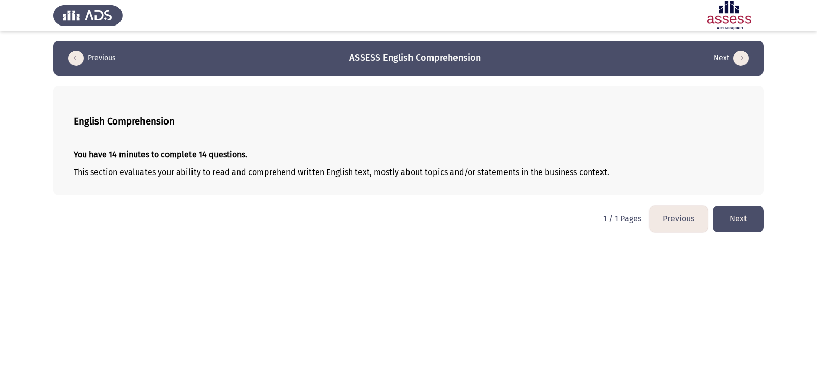
click at [736, 223] on button "Next" at bounding box center [738, 219] width 51 height 26
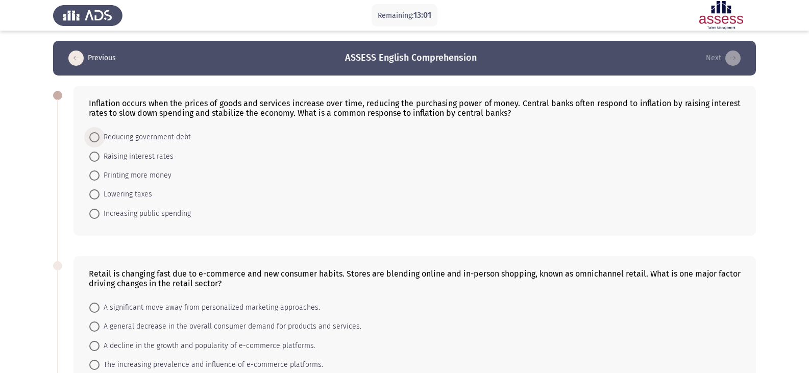
click at [97, 138] on span at bounding box center [94, 137] width 10 height 10
click at [97, 138] on input "Reducing government debt" at bounding box center [94, 137] width 10 height 10
radio input "true"
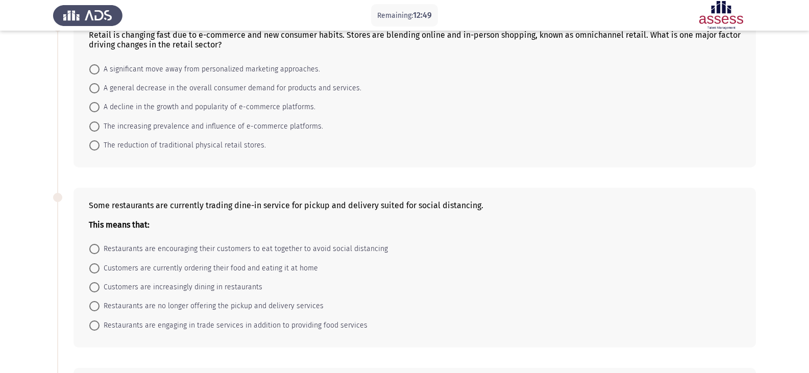
scroll to position [255, 0]
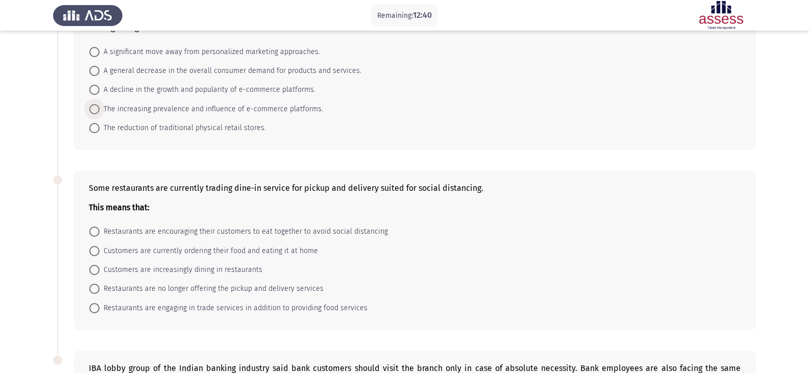
click at [95, 108] on span at bounding box center [94, 109] width 10 height 10
click at [95, 108] on input "The increasing prevalence and influence of e-commerce platforms." at bounding box center [94, 109] width 10 height 10
radio input "true"
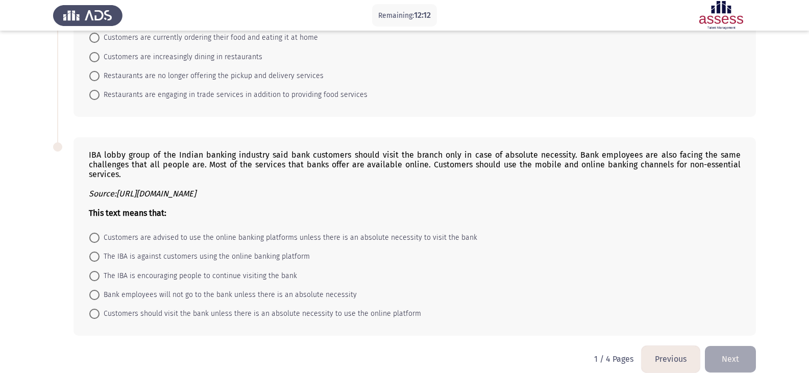
scroll to position [481, 0]
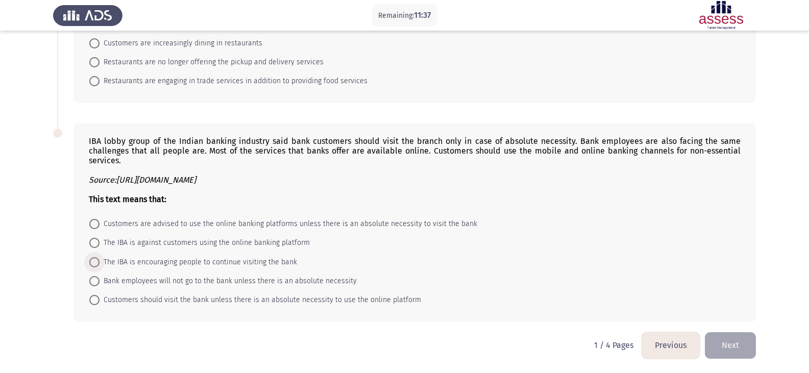
click at [96, 262] on span at bounding box center [94, 262] width 10 height 10
click at [96, 262] on input "The IBA is encouraging people to continue visiting the bank" at bounding box center [94, 262] width 10 height 10
radio input "true"
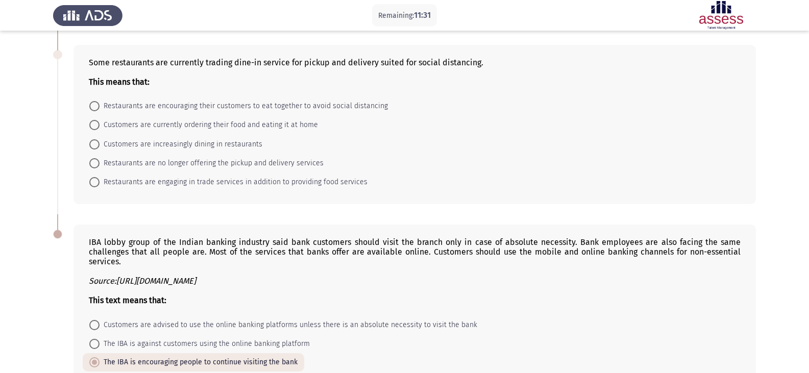
scroll to position [379, 0]
click at [99, 145] on span at bounding box center [94, 146] width 10 height 10
click at [99, 145] on input "Customers are increasingly dining in restaurants" at bounding box center [94, 146] width 10 height 10
radio input "true"
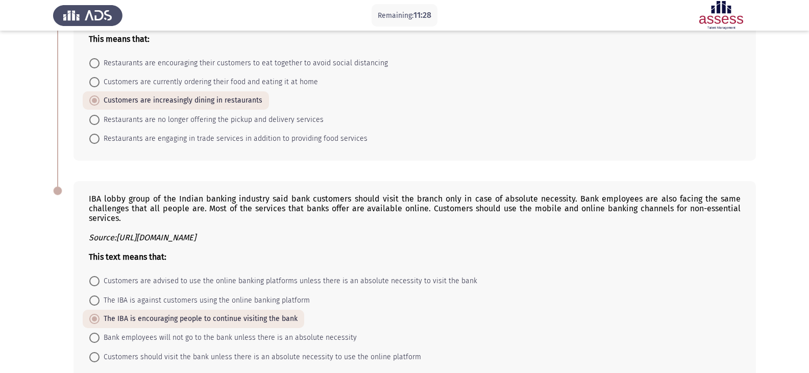
scroll to position [480, 0]
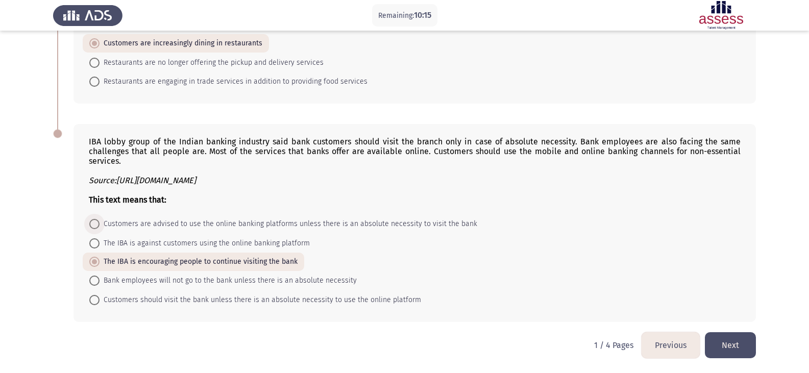
click at [94, 224] on span at bounding box center [94, 224] width 0 height 0
click at [94, 224] on input "Customers are advised to use the online banking platforms unless there is an ab…" at bounding box center [94, 224] width 10 height 10
radio input "true"
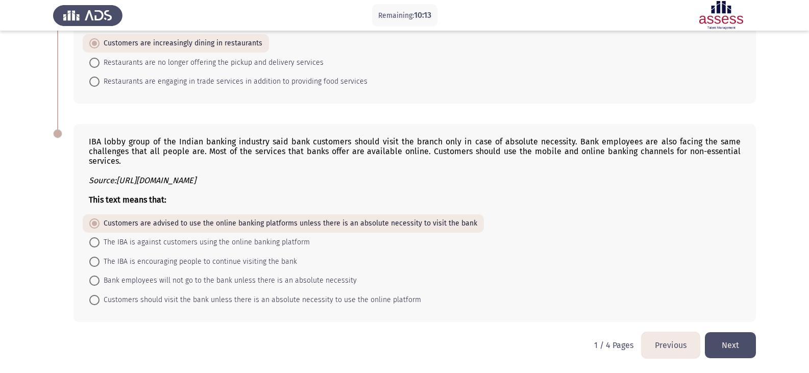
click at [741, 349] on button "Next" at bounding box center [730, 345] width 51 height 26
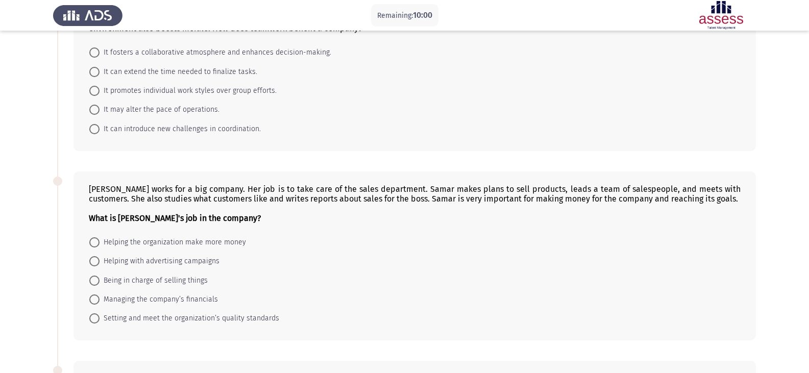
scroll to position [102, 0]
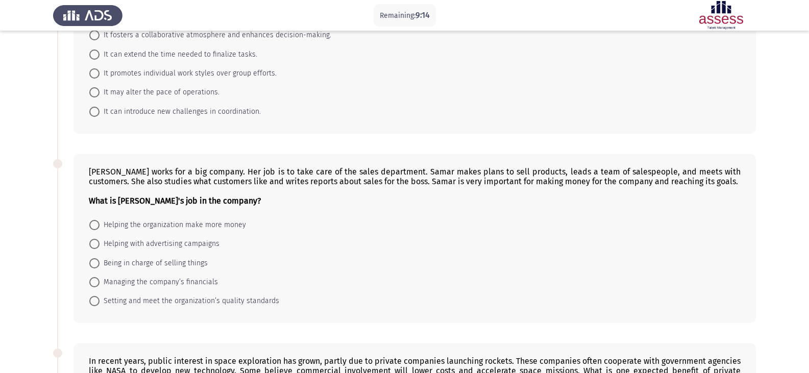
click at [93, 226] on span at bounding box center [94, 225] width 10 height 10
click at [93, 226] on input "Helping the organization make more money" at bounding box center [94, 225] width 10 height 10
radio input "true"
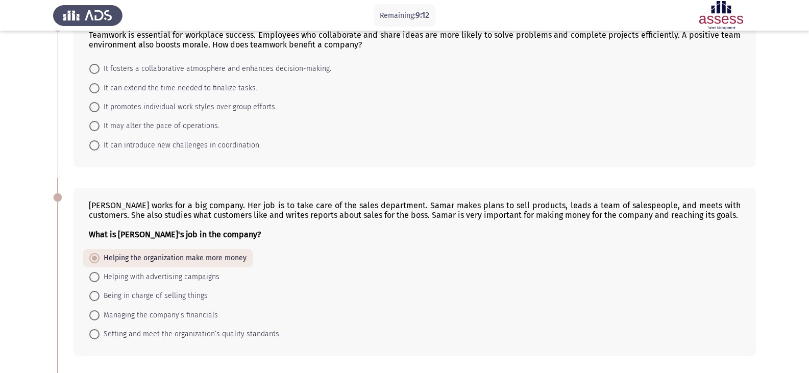
scroll to position [0, 0]
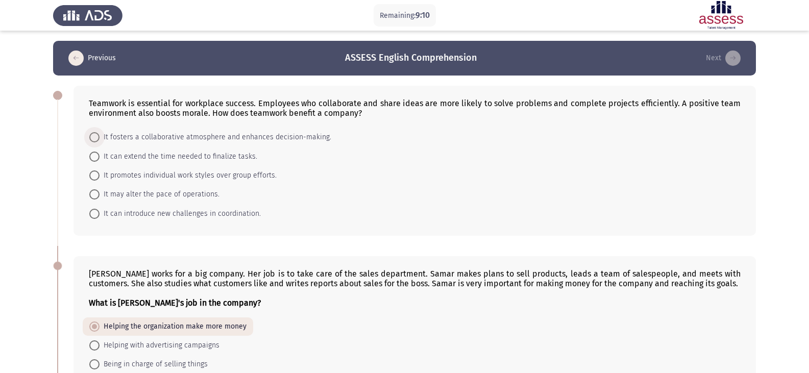
click at [96, 140] on span at bounding box center [94, 137] width 10 height 10
click at [96, 140] on input "It fosters a collaborative atmosphere and enhances decision-making." at bounding box center [94, 137] width 10 height 10
radio input "true"
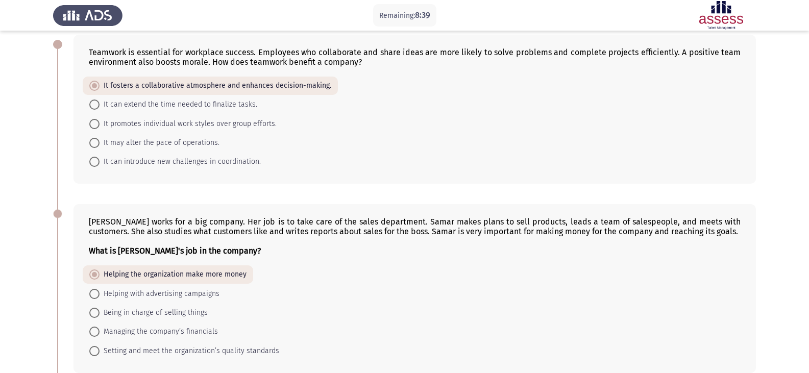
scroll to position [102, 0]
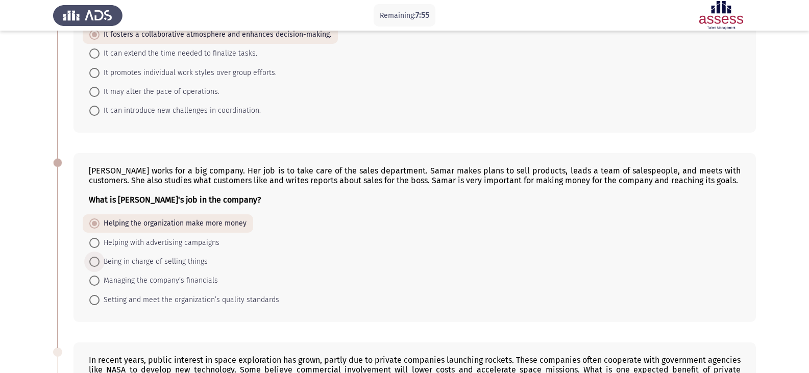
click at [98, 263] on span at bounding box center [94, 262] width 10 height 10
click at [98, 263] on input "Being in charge of selling things" at bounding box center [94, 262] width 10 height 10
radio input "true"
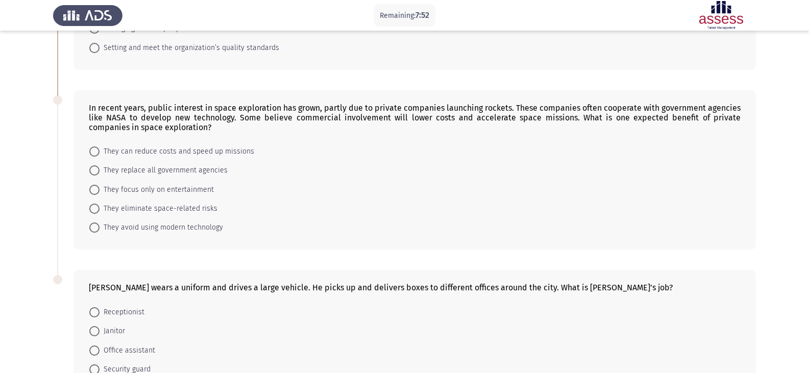
scroll to position [357, 0]
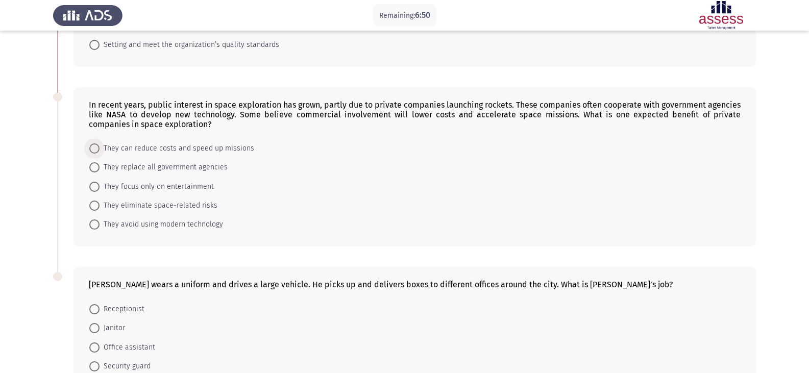
click at [96, 151] on span at bounding box center [94, 148] width 10 height 10
click at [96, 151] on input "They can reduce costs and speed up missions" at bounding box center [94, 148] width 10 height 10
radio input "true"
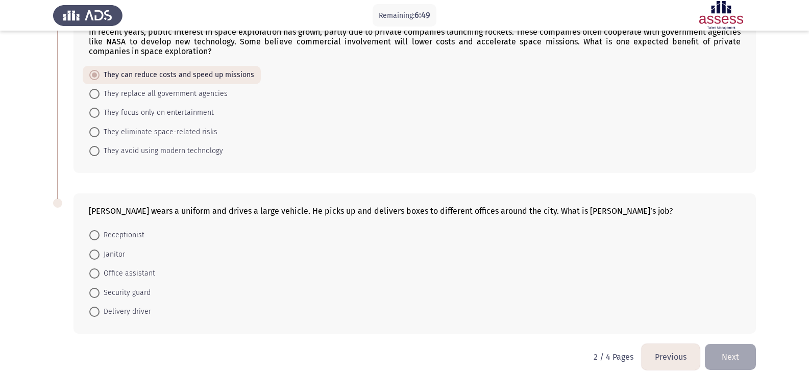
scroll to position [442, 0]
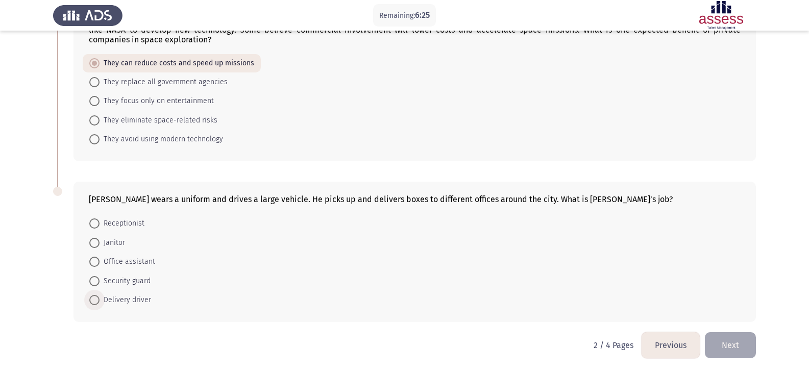
click at [95, 304] on span at bounding box center [94, 300] width 10 height 10
click at [95, 304] on input "Delivery driver" at bounding box center [94, 300] width 10 height 10
radio input "true"
click at [737, 348] on button "Next" at bounding box center [730, 345] width 51 height 26
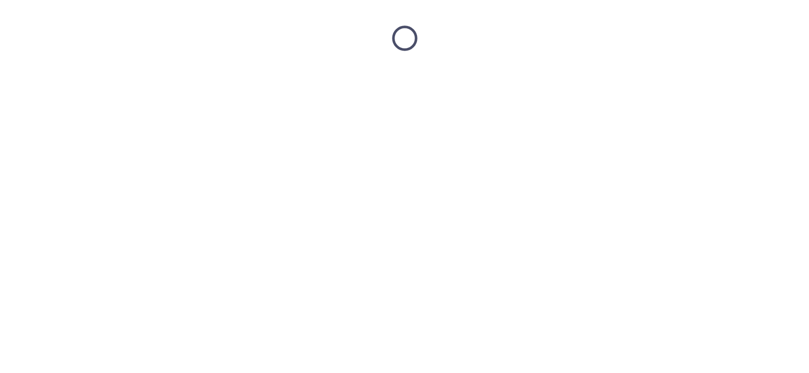
scroll to position [0, 0]
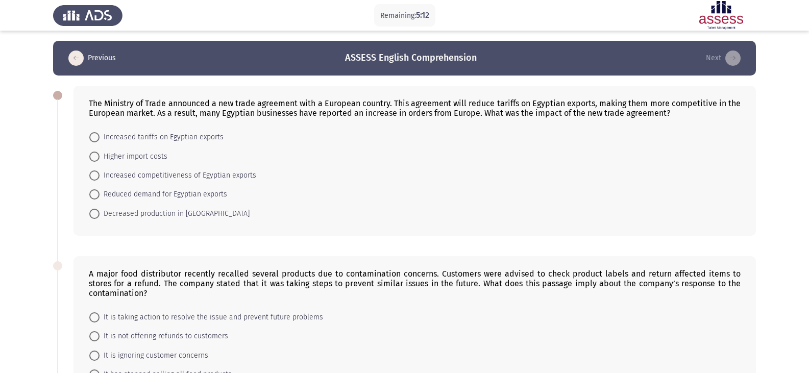
drag, startPoint x: 84, startPoint y: 103, endPoint x: 301, endPoint y: 118, distance: 217.0
click at [301, 118] on div "The Ministry of Trade announced a new trade agreement with a European country. …" at bounding box center [415, 161] width 683 height 150
drag, startPoint x: 175, startPoint y: 108, endPoint x: 275, endPoint y: 129, distance: 102.3
click at [251, 112] on div "The Ministry of Trade announced a new trade agreement with a European country. …" at bounding box center [415, 108] width 652 height 19
drag, startPoint x: 90, startPoint y: 101, endPoint x: 182, endPoint y: 190, distance: 127.8
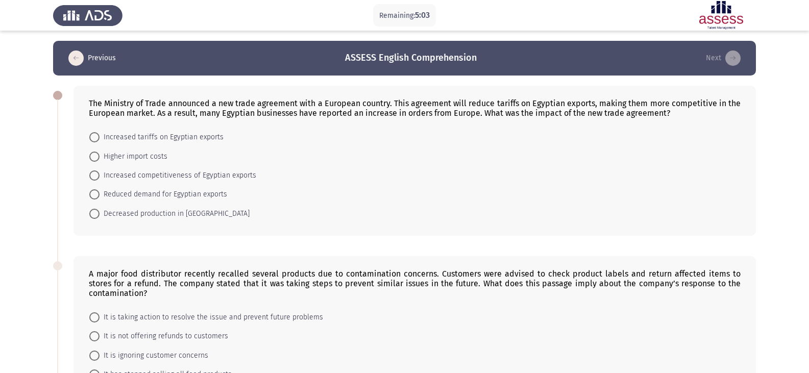
click at [182, 190] on div "The Ministry of Trade announced a new trade agreement with a European country. …" at bounding box center [415, 161] width 683 height 150
click at [97, 174] on span at bounding box center [94, 176] width 10 height 10
click at [97, 174] on input "Increased competitiveness of Egyptian exports" at bounding box center [94, 176] width 10 height 10
radio input "true"
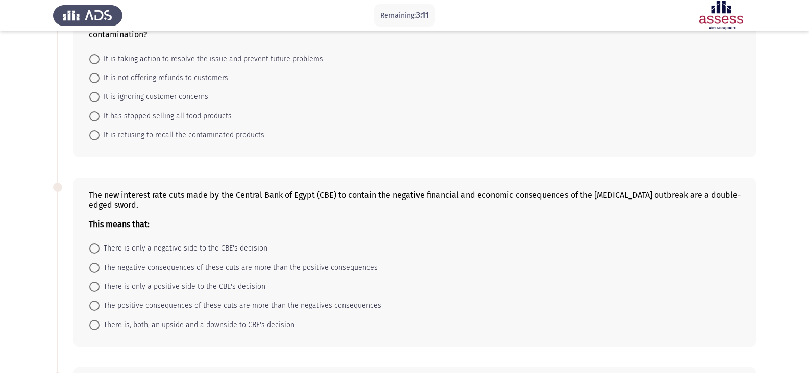
scroll to position [306, 0]
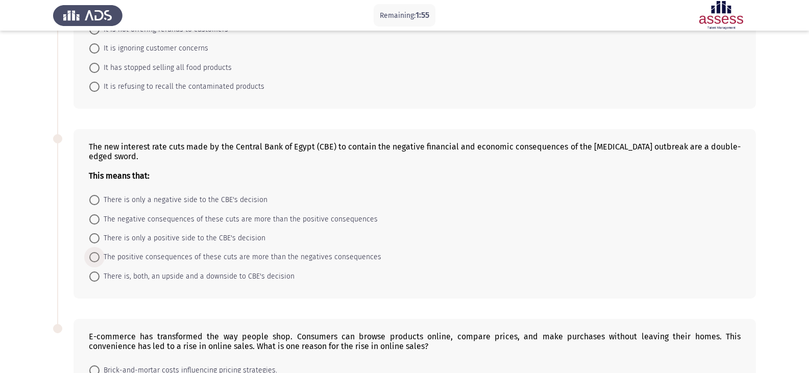
click at [94, 258] on span at bounding box center [94, 257] width 10 height 10
click at [94, 258] on input "The positive consequences of these cuts are more than the negatives consequences" at bounding box center [94, 257] width 10 height 10
radio input "true"
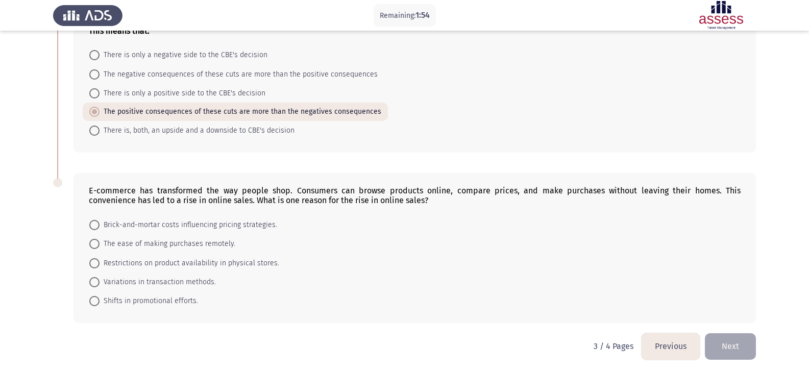
scroll to position [452, 0]
click at [89, 241] on span at bounding box center [94, 243] width 10 height 10
click at [89, 241] on input "The ease of making purchases remotely." at bounding box center [94, 243] width 10 height 10
radio input "true"
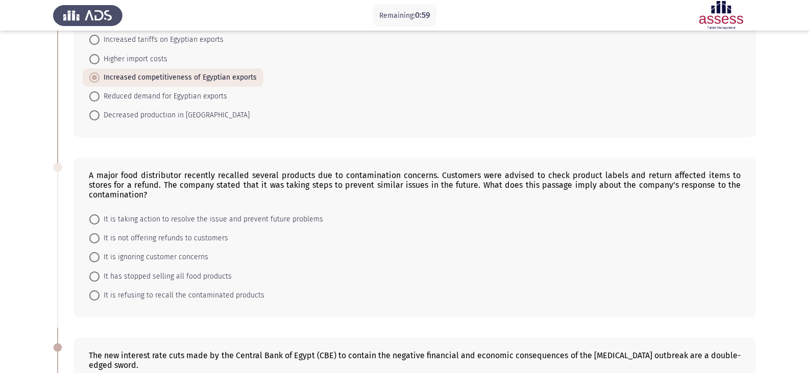
scroll to position [102, 0]
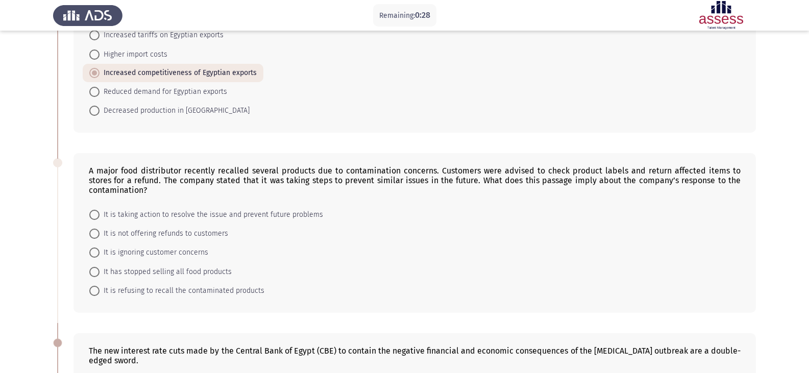
click at [98, 217] on span at bounding box center [94, 215] width 10 height 10
click at [98, 217] on input "It is taking action to resolve the issue and prevent future problems" at bounding box center [94, 215] width 10 height 10
radio input "true"
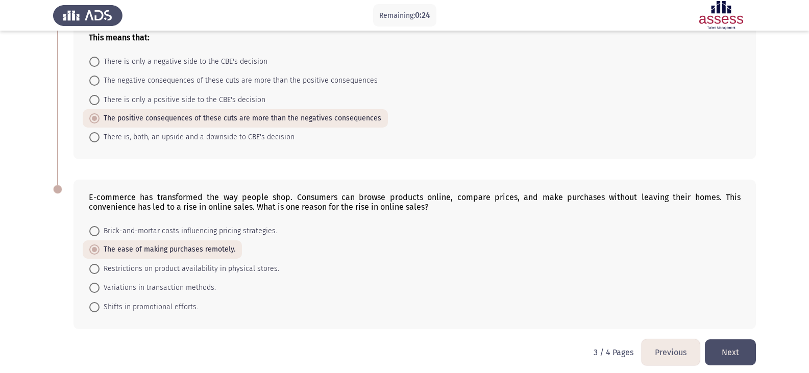
scroll to position [451, 0]
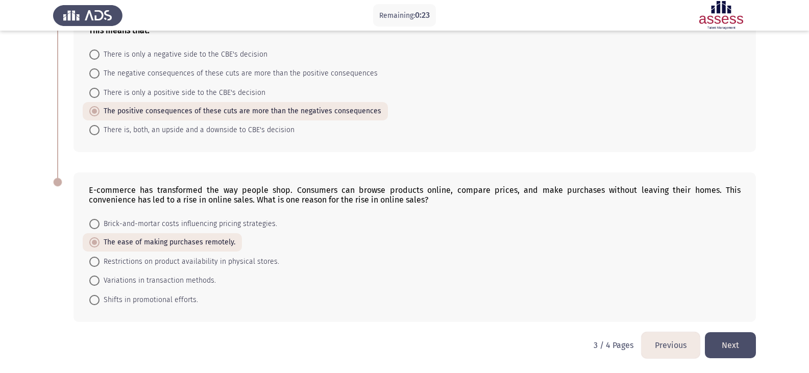
click at [734, 345] on button "Next" at bounding box center [730, 345] width 51 height 26
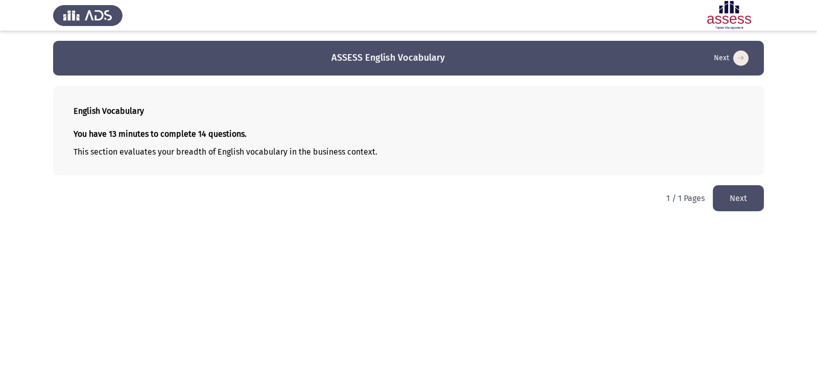
click at [742, 197] on button "Next" at bounding box center [738, 198] width 51 height 26
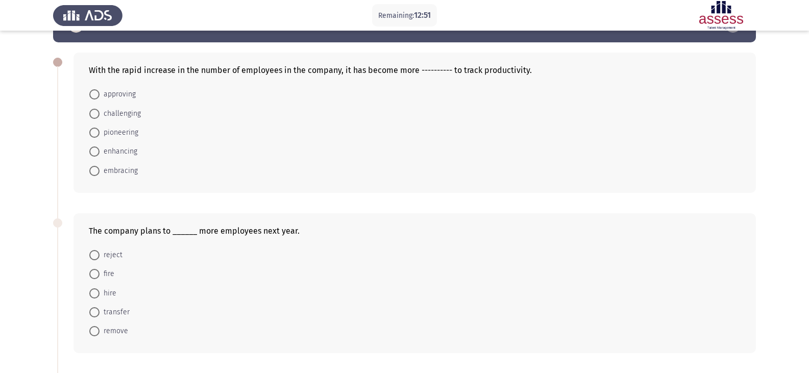
scroll to position [51, 0]
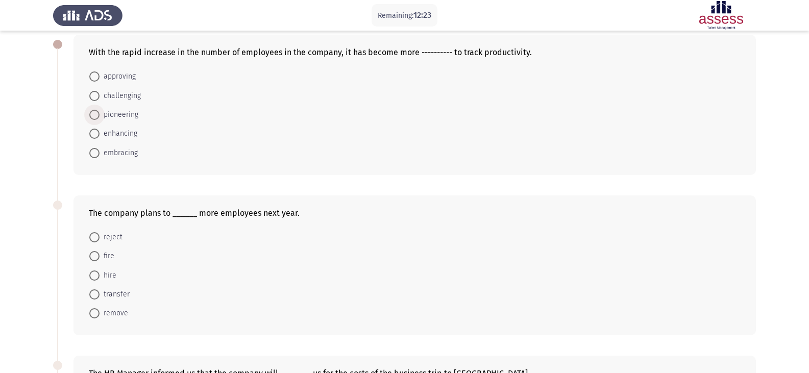
click at [94, 116] on span at bounding box center [94, 115] width 10 height 10
click at [94, 116] on input "pioneering" at bounding box center [94, 115] width 10 height 10
radio input "true"
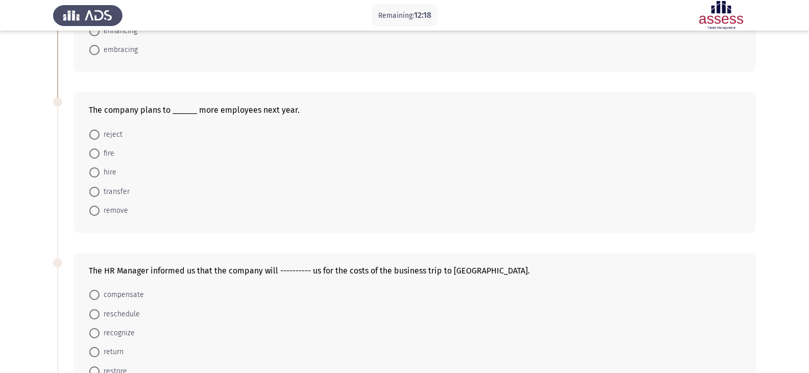
scroll to position [102, 0]
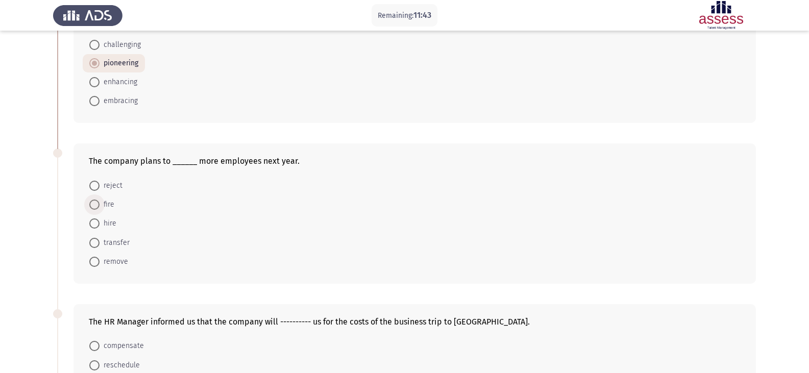
click at [98, 205] on span at bounding box center [94, 205] width 10 height 10
click at [98, 205] on input "fire" at bounding box center [94, 205] width 10 height 10
radio input "true"
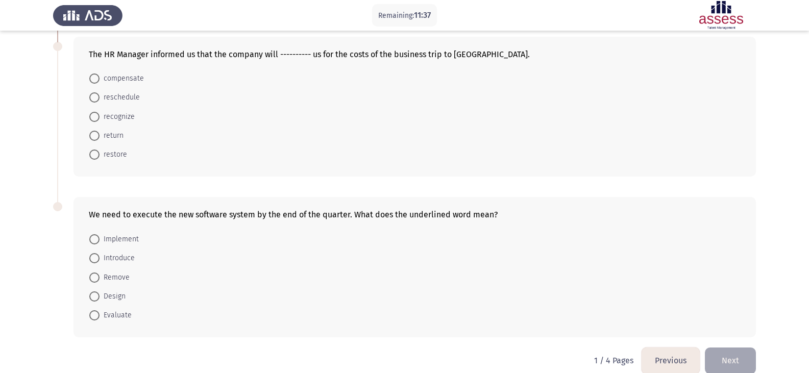
scroll to position [384, 0]
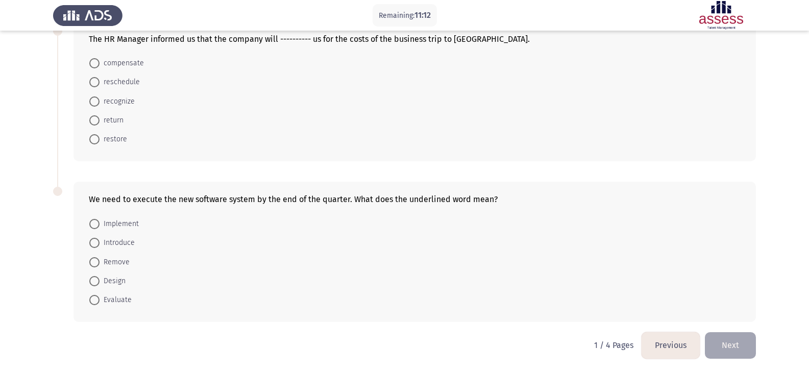
click at [98, 302] on span at bounding box center [94, 300] width 10 height 10
click at [98, 302] on input "Evaluate" at bounding box center [94, 300] width 10 height 10
radio input "true"
click at [91, 139] on span at bounding box center [94, 140] width 10 height 10
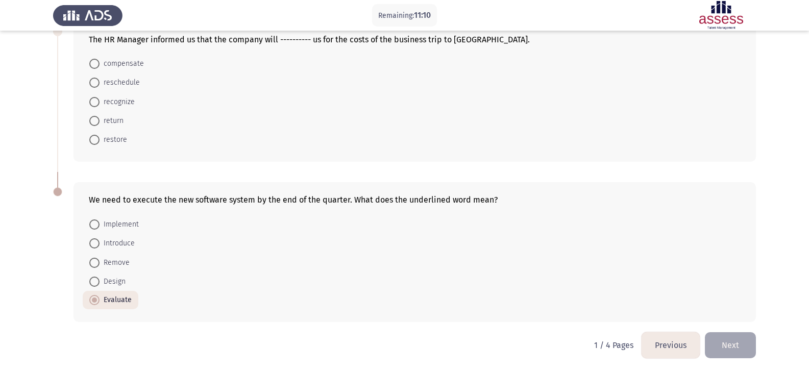
click at [91, 139] on input "restore" at bounding box center [94, 140] width 10 height 10
radio input "true"
click at [96, 225] on span at bounding box center [94, 224] width 10 height 10
click at [96, 225] on input "Implement" at bounding box center [94, 224] width 10 height 10
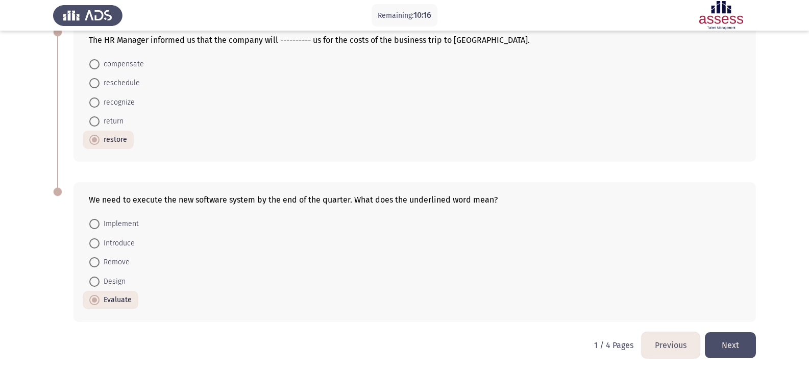
radio input "true"
click at [722, 344] on button "Next" at bounding box center [730, 345] width 51 height 26
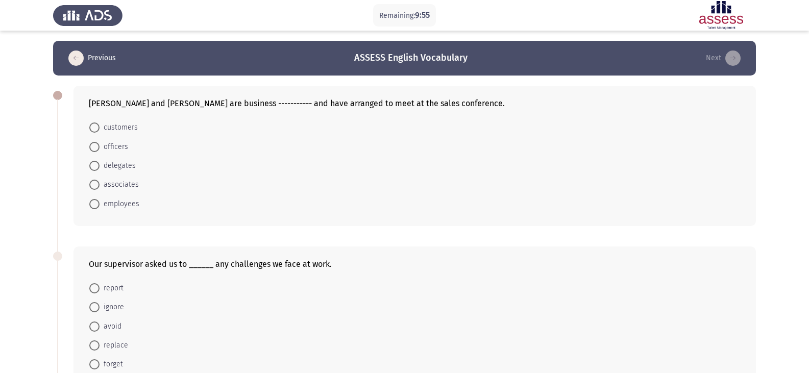
scroll to position [51, 0]
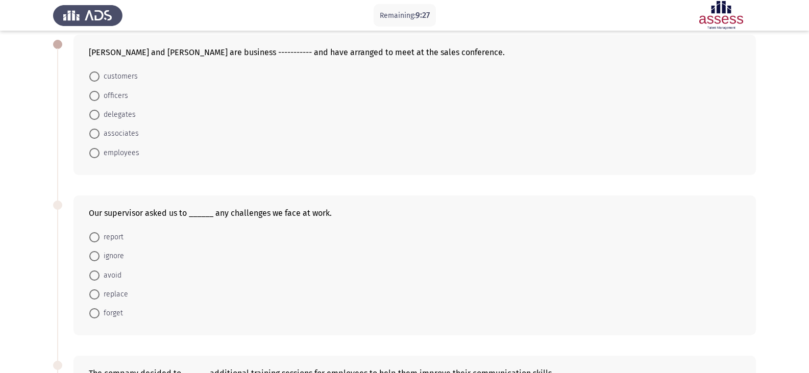
click at [96, 80] on span at bounding box center [94, 76] width 10 height 10
click at [96, 80] on input "customers" at bounding box center [94, 76] width 10 height 10
radio input "true"
click at [114, 278] on span "avoid" at bounding box center [111, 275] width 22 height 12
click at [100, 278] on input "avoid" at bounding box center [94, 275] width 10 height 10
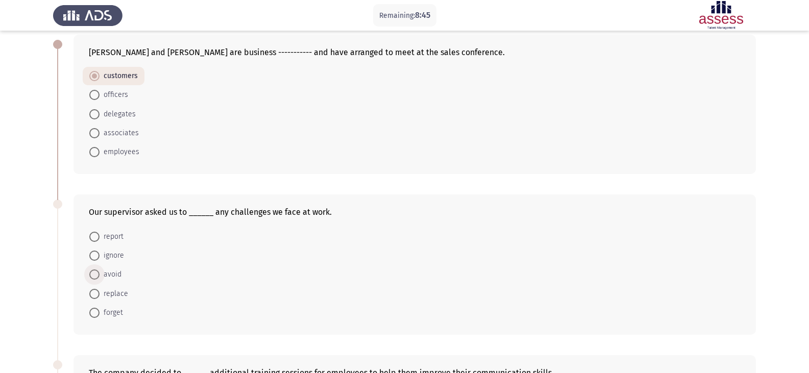
radio input "true"
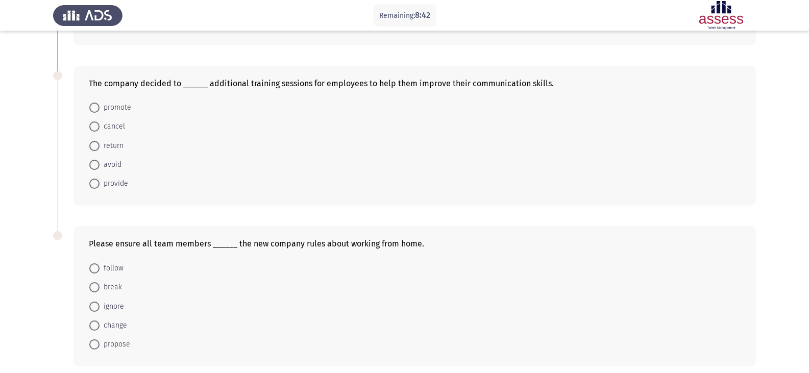
scroll to position [357, 0]
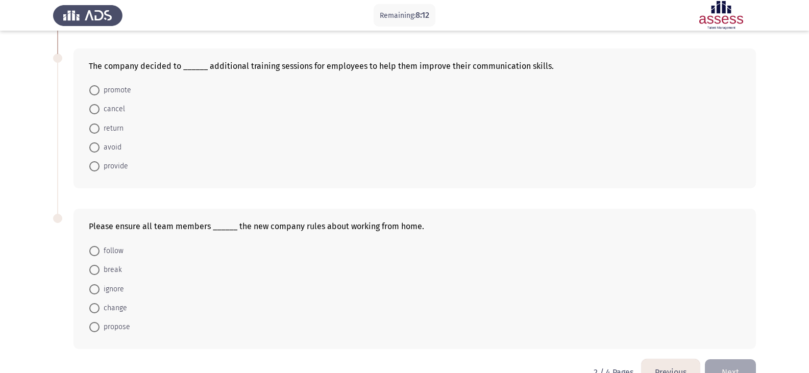
click at [92, 90] on span at bounding box center [94, 90] width 10 height 10
click at [92, 90] on input "promote" at bounding box center [94, 90] width 10 height 10
radio input "true"
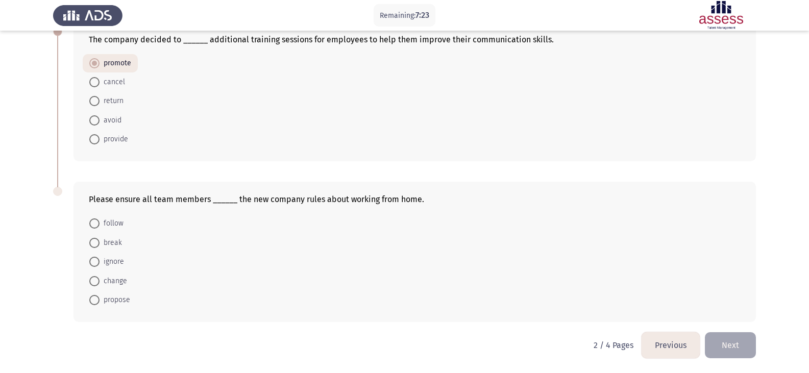
click at [93, 302] on span at bounding box center [94, 300] width 10 height 10
click at [93, 302] on input "propose" at bounding box center [94, 300] width 10 height 10
radio input "true"
click at [743, 345] on button "Next" at bounding box center [730, 345] width 51 height 26
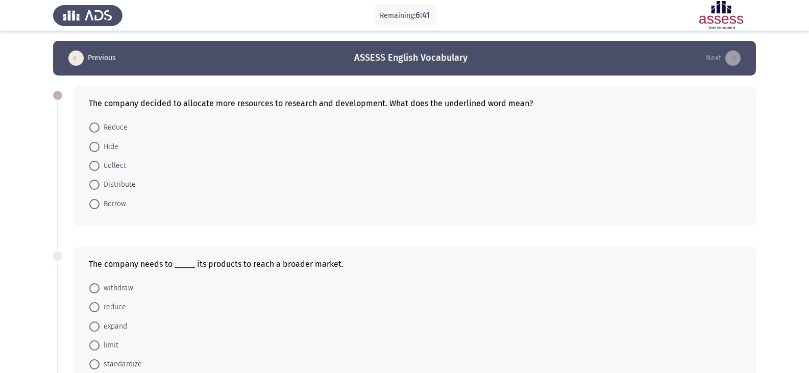
scroll to position [51, 0]
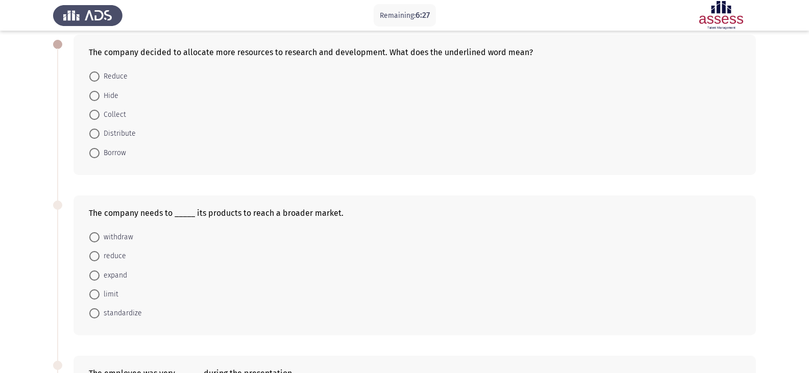
click at [98, 77] on span at bounding box center [94, 76] width 10 height 10
click at [98, 77] on input "Reduce" at bounding box center [94, 76] width 10 height 10
radio input "true"
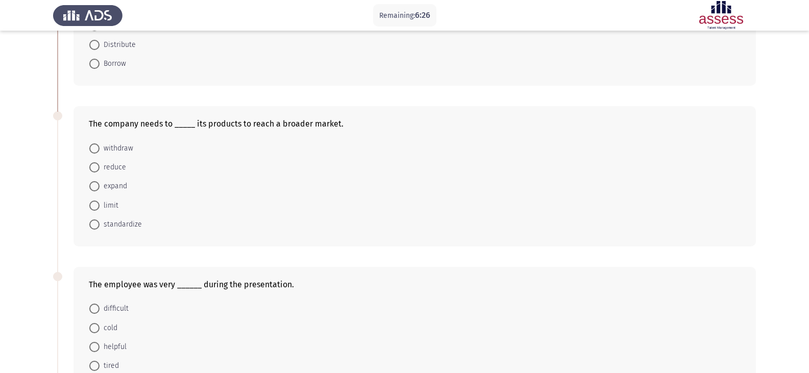
scroll to position [153, 0]
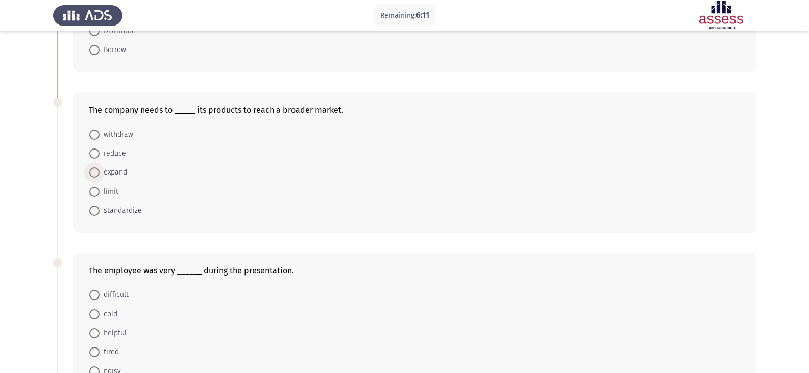
click at [96, 175] on span at bounding box center [94, 172] width 10 height 10
click at [96, 175] on input "expand" at bounding box center [94, 172] width 10 height 10
radio input "true"
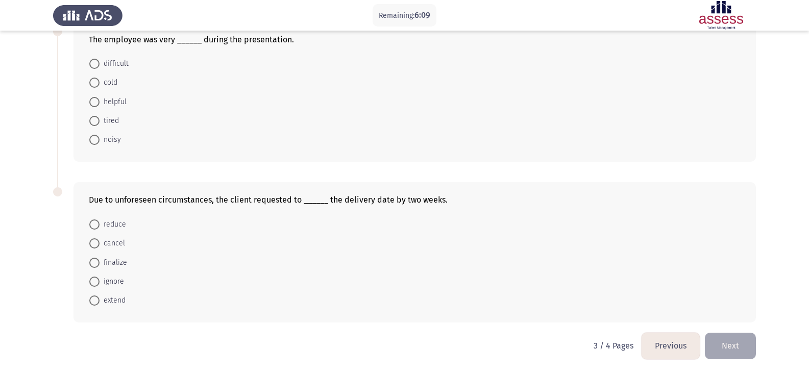
scroll to position [384, 0]
click at [94, 64] on span at bounding box center [94, 63] width 10 height 10
click at [94, 64] on input "difficult" at bounding box center [94, 63] width 10 height 10
radio input "true"
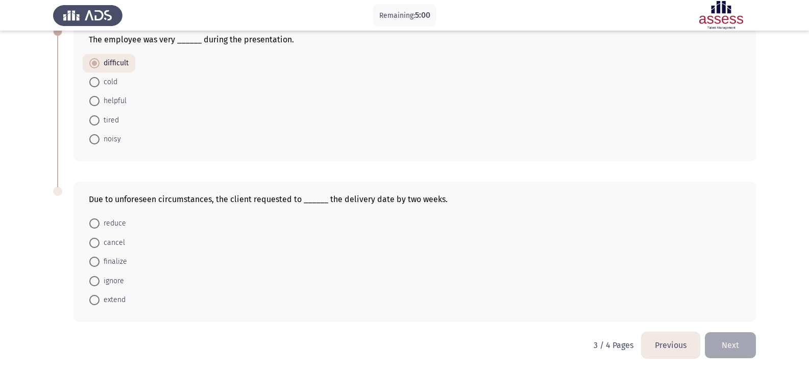
click at [111, 302] on span "extend" at bounding box center [113, 300] width 26 height 12
click at [100, 302] on input "extend" at bounding box center [94, 300] width 10 height 10
radio input "true"
click at [732, 345] on button "Next" at bounding box center [730, 345] width 51 height 26
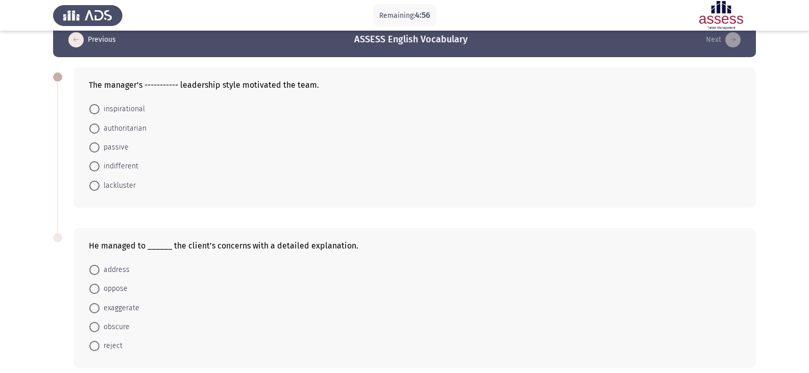
scroll to position [51, 0]
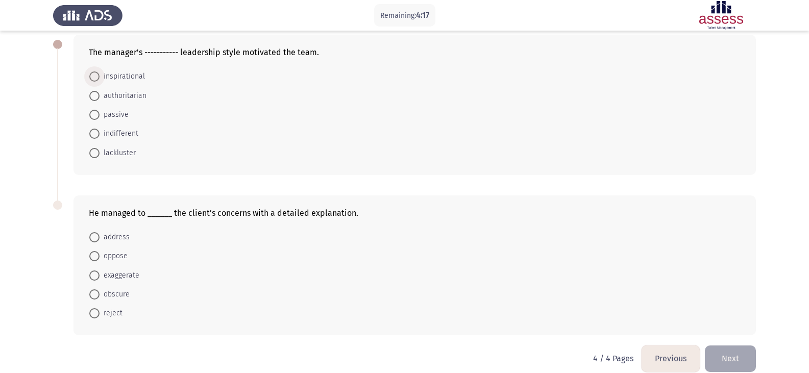
click at [97, 78] on span at bounding box center [94, 76] width 10 height 10
click at [97, 78] on input "inspirational" at bounding box center [94, 76] width 10 height 10
radio input "true"
click at [111, 275] on span "exaggerate" at bounding box center [120, 275] width 40 height 12
click at [100, 275] on input "exaggerate" at bounding box center [94, 275] width 10 height 10
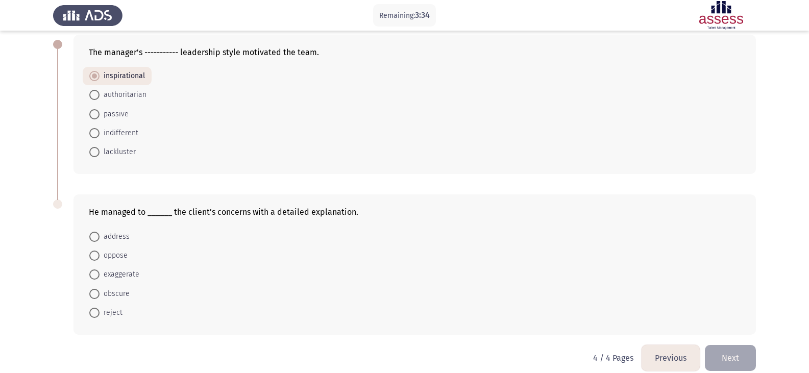
radio input "true"
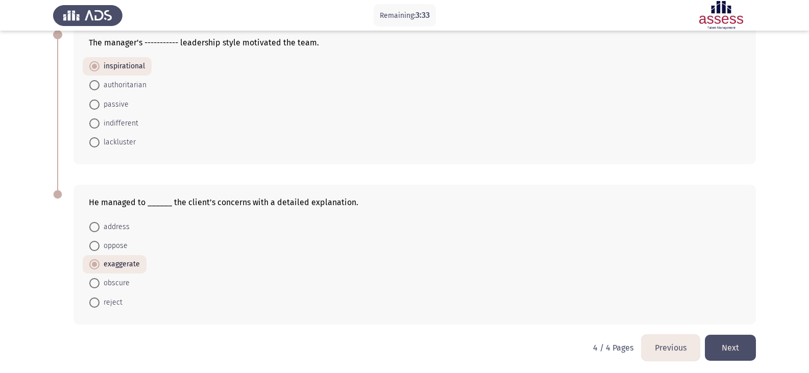
scroll to position [63, 0]
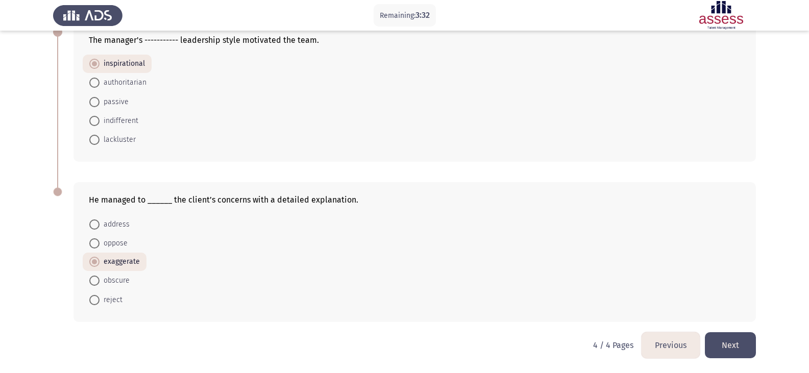
click at [729, 352] on button "Next" at bounding box center [730, 345] width 51 height 26
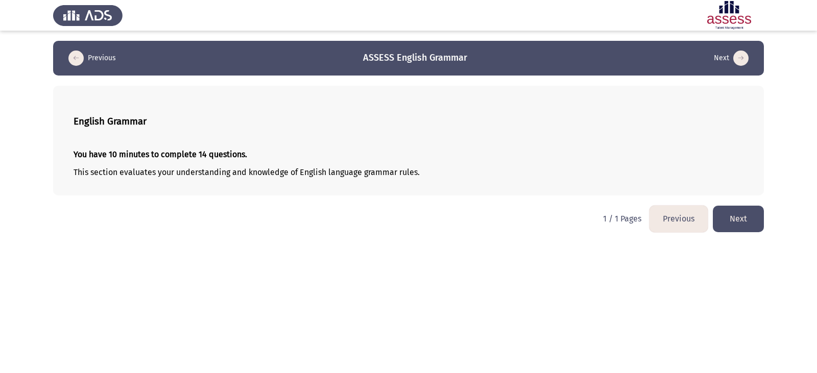
click at [733, 227] on button "Next" at bounding box center [738, 219] width 51 height 26
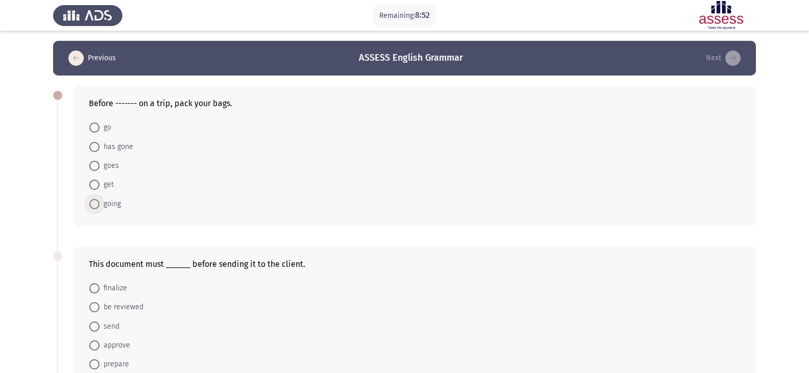
click at [92, 205] on span at bounding box center [94, 204] width 10 height 10
click at [92, 205] on input "going" at bounding box center [94, 204] width 10 height 10
radio input "true"
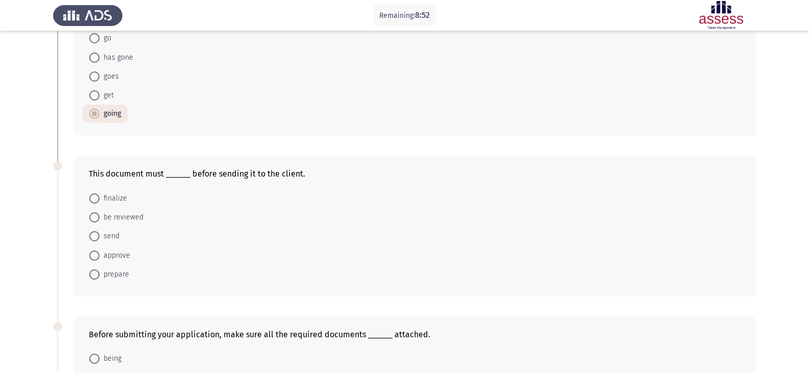
scroll to position [102, 0]
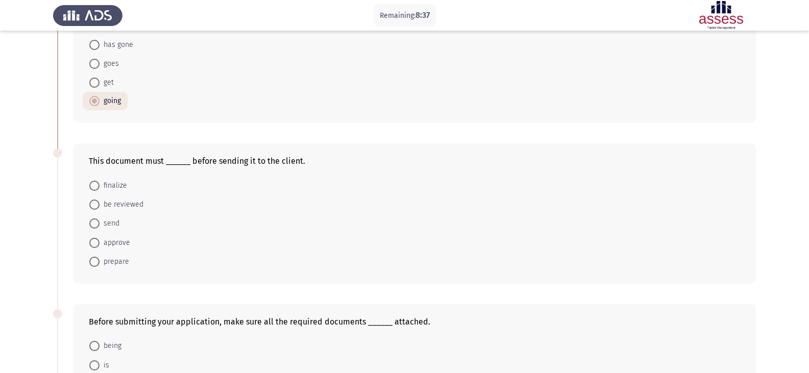
click at [96, 209] on span at bounding box center [94, 205] width 10 height 10
click at [96, 209] on input "be reviewed" at bounding box center [94, 205] width 10 height 10
radio input "true"
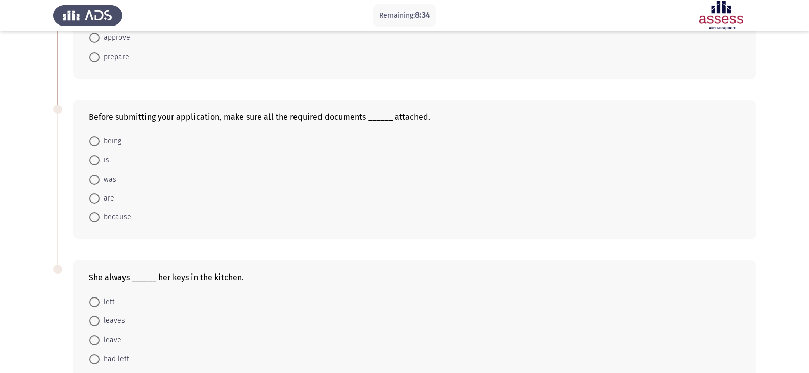
scroll to position [357, 0]
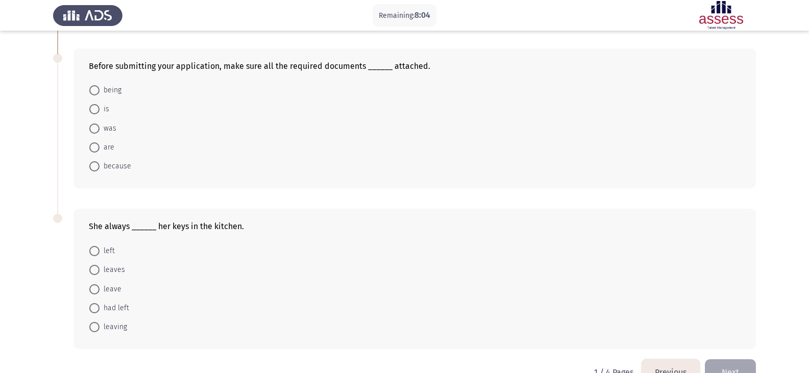
click at [92, 150] on span at bounding box center [94, 147] width 10 height 10
click at [92, 150] on input "are" at bounding box center [94, 147] width 10 height 10
radio input "true"
click at [95, 91] on span at bounding box center [94, 90] width 10 height 10
click at [95, 91] on input "being" at bounding box center [94, 90] width 10 height 10
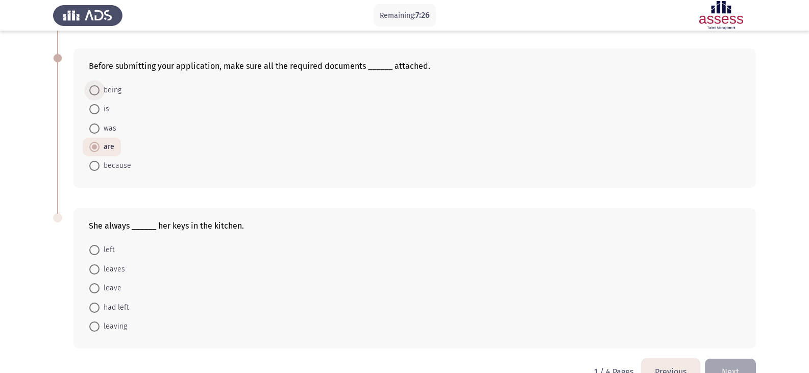
radio input "true"
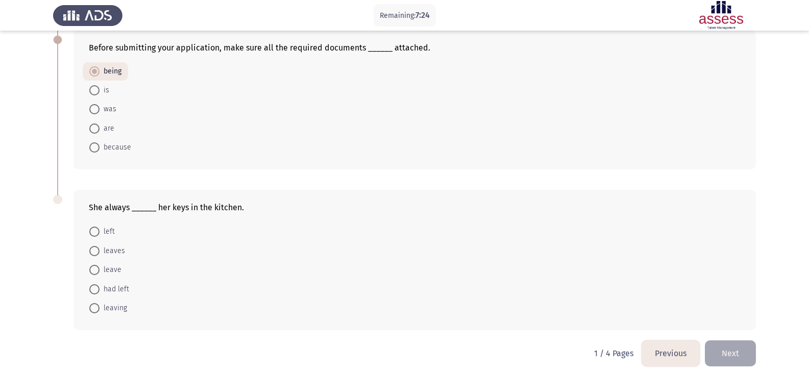
scroll to position [384, 0]
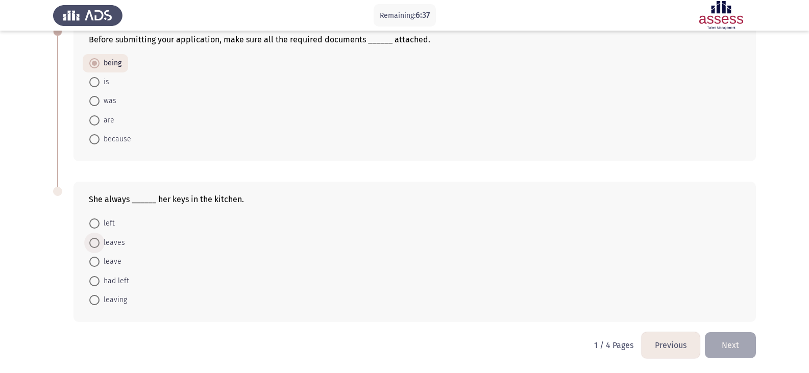
click at [92, 244] on span at bounding box center [94, 243] width 10 height 10
click at [92, 244] on input "leaves" at bounding box center [94, 243] width 10 height 10
radio input "true"
click at [736, 347] on button "Next" at bounding box center [730, 345] width 51 height 26
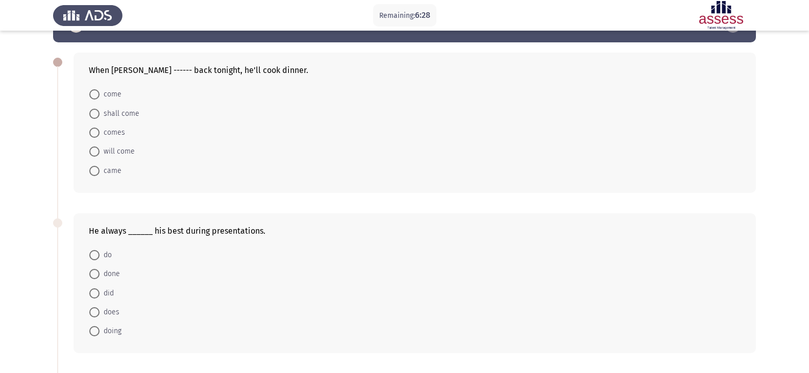
scroll to position [51, 0]
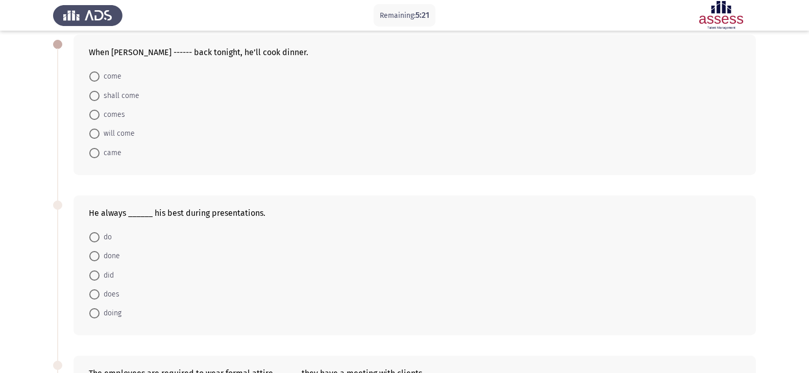
click at [96, 98] on span at bounding box center [94, 96] width 10 height 10
click at [96, 98] on input "shall come" at bounding box center [94, 96] width 10 height 10
radio input "true"
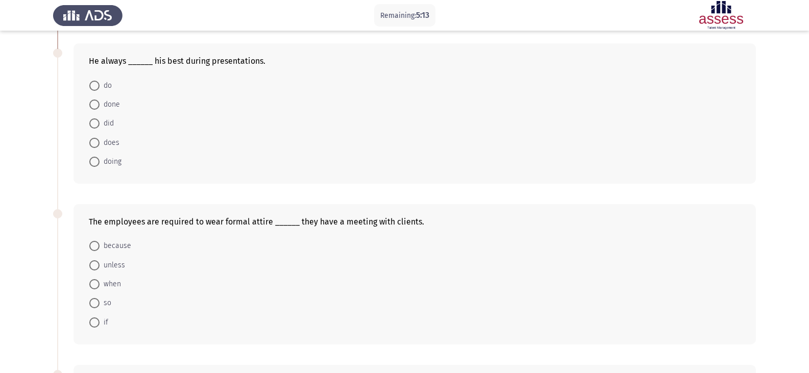
scroll to position [204, 0]
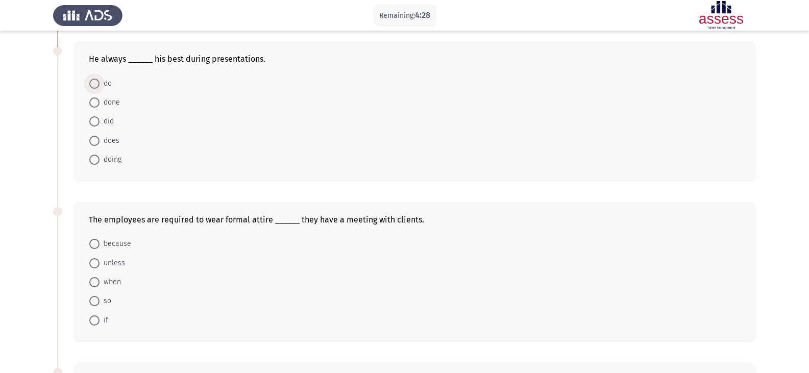
click at [96, 86] on span at bounding box center [94, 84] width 10 height 10
click at [96, 86] on input "do" at bounding box center [94, 84] width 10 height 10
radio input "true"
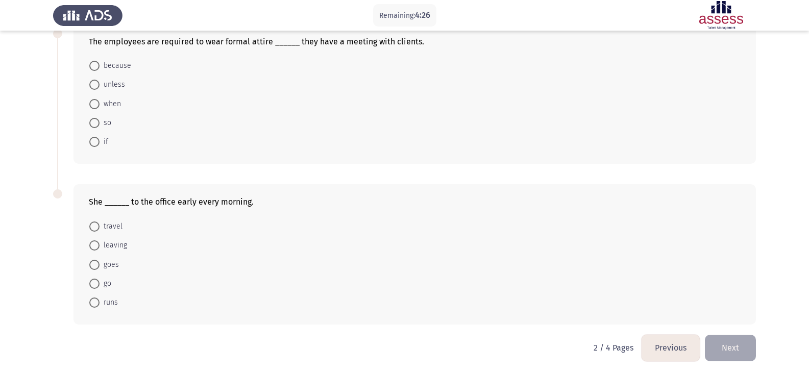
scroll to position [384, 0]
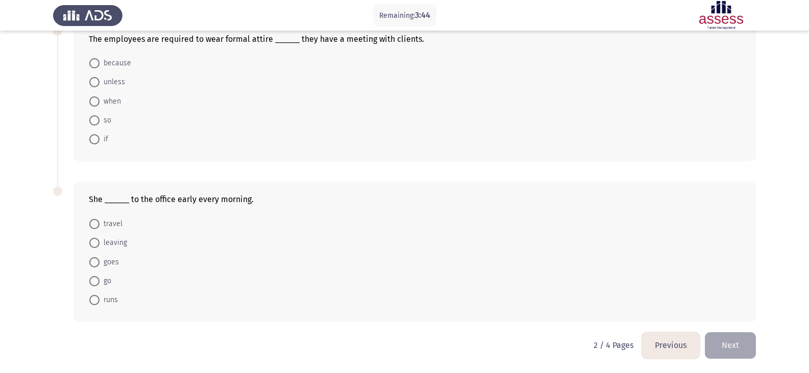
click at [102, 101] on span "when" at bounding box center [110, 101] width 21 height 12
click at [100, 101] on input "when" at bounding box center [94, 101] width 10 height 10
radio input "true"
click at [95, 284] on span at bounding box center [94, 281] width 10 height 10
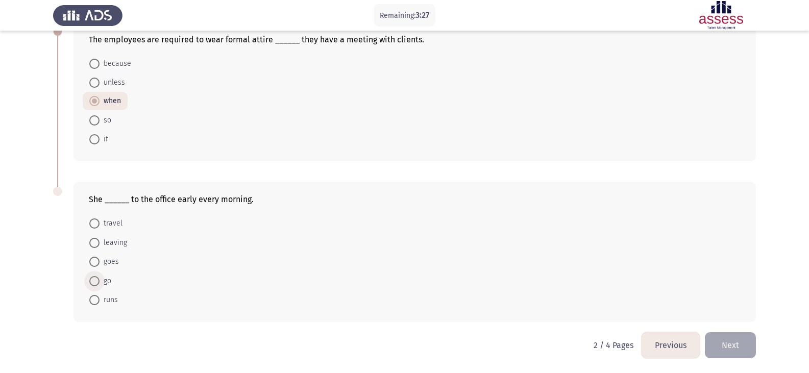
click at [95, 284] on input "go" at bounding box center [94, 281] width 10 height 10
radio input "true"
click at [723, 341] on button "Next" at bounding box center [730, 345] width 51 height 26
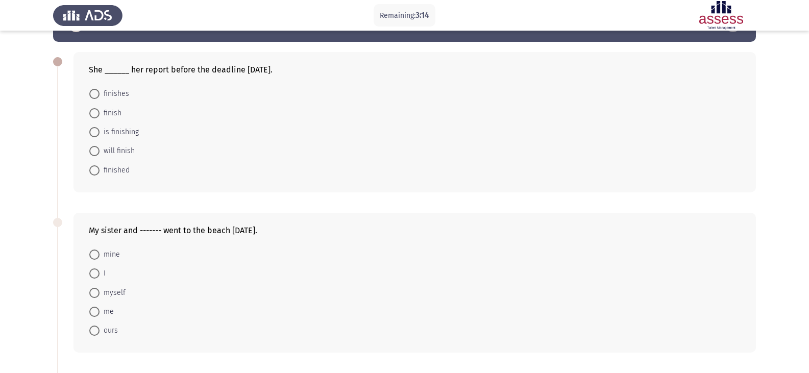
scroll to position [51, 0]
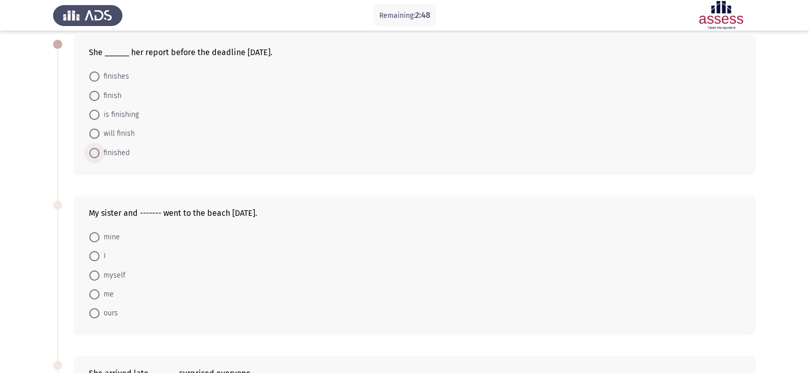
click at [96, 155] on span at bounding box center [94, 153] width 10 height 10
click at [96, 155] on input "finished" at bounding box center [94, 153] width 10 height 10
radio input "true"
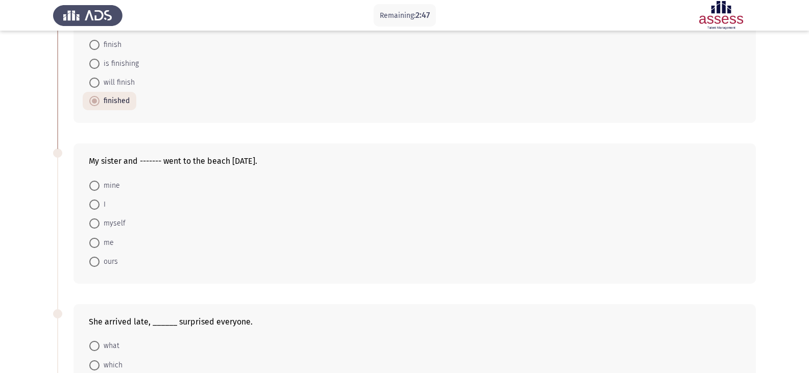
scroll to position [153, 0]
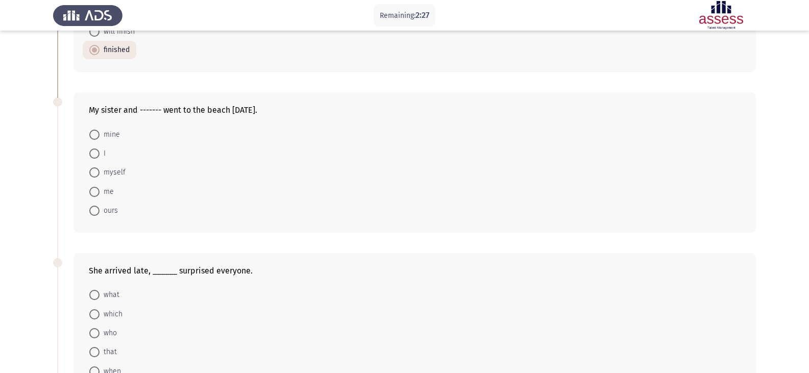
click at [94, 195] on span at bounding box center [94, 192] width 10 height 10
click at [94, 195] on input "me" at bounding box center [94, 192] width 10 height 10
radio input "true"
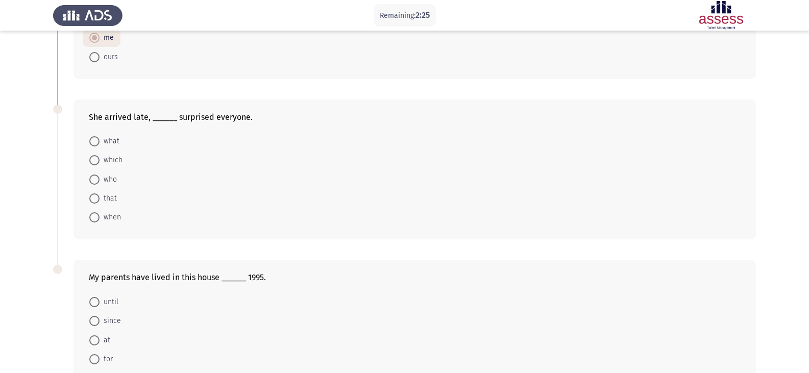
scroll to position [357, 0]
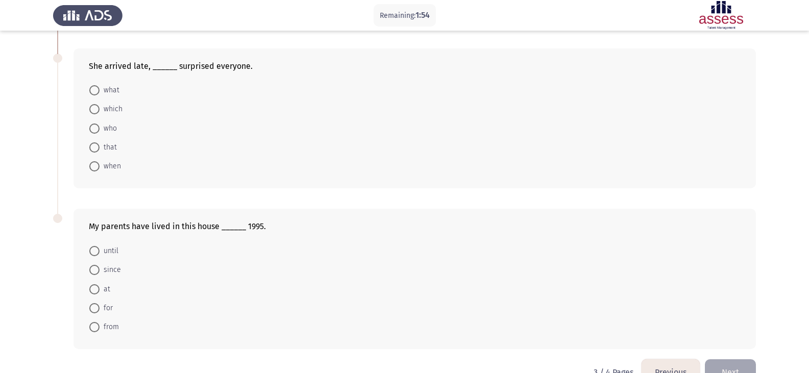
click at [94, 167] on span at bounding box center [94, 166] width 10 height 10
click at [94, 167] on input "when" at bounding box center [94, 166] width 10 height 10
radio input "true"
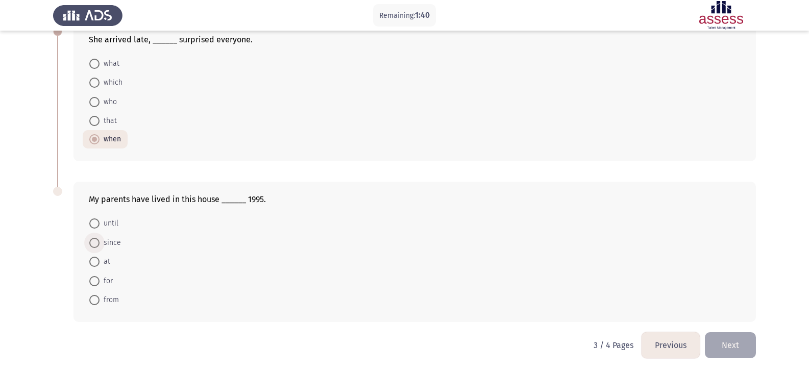
click at [95, 242] on span at bounding box center [94, 243] width 10 height 10
click at [95, 242] on input "since" at bounding box center [94, 243] width 10 height 10
radio input "true"
click at [725, 348] on button "Next" at bounding box center [730, 345] width 51 height 26
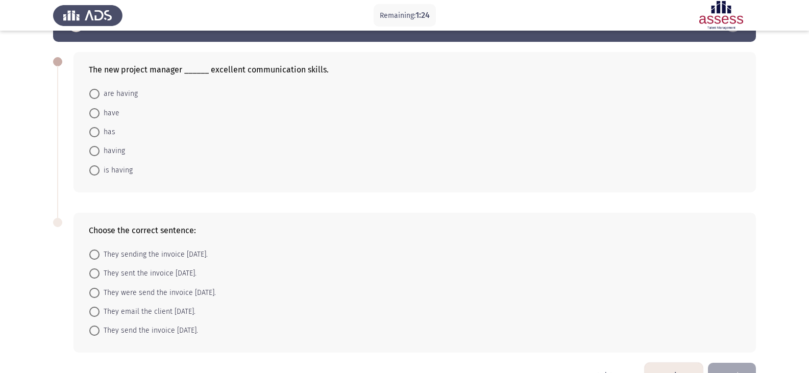
scroll to position [51, 0]
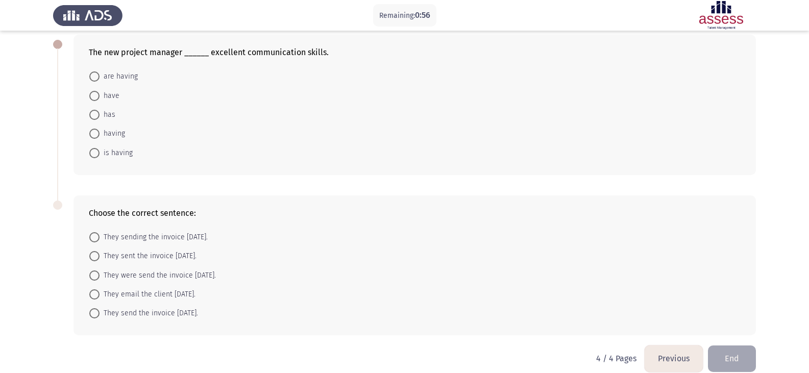
click at [99, 98] on span at bounding box center [94, 96] width 10 height 10
click at [99, 98] on input "have" at bounding box center [94, 96] width 10 height 10
radio input "true"
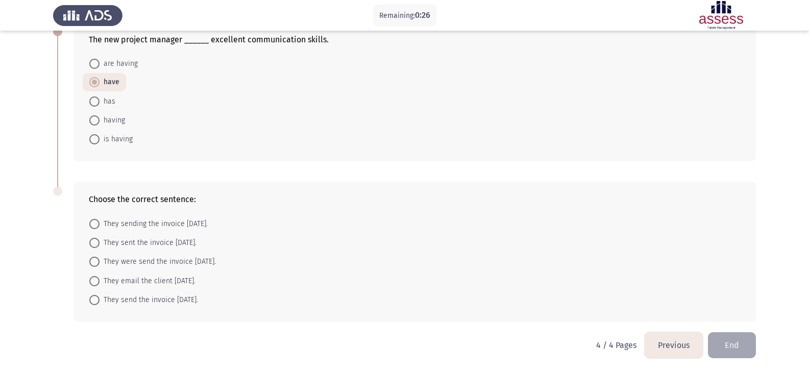
click at [96, 265] on span at bounding box center [94, 262] width 10 height 10
click at [96, 265] on input "They were send the invoice [DATE]." at bounding box center [94, 262] width 10 height 10
radio input "true"
click at [729, 347] on button "End" at bounding box center [732, 345] width 48 height 26
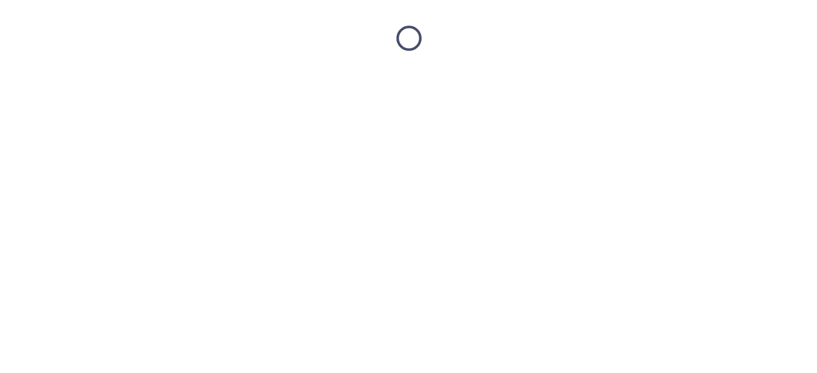
scroll to position [0, 0]
